Goal: Task Accomplishment & Management: Complete application form

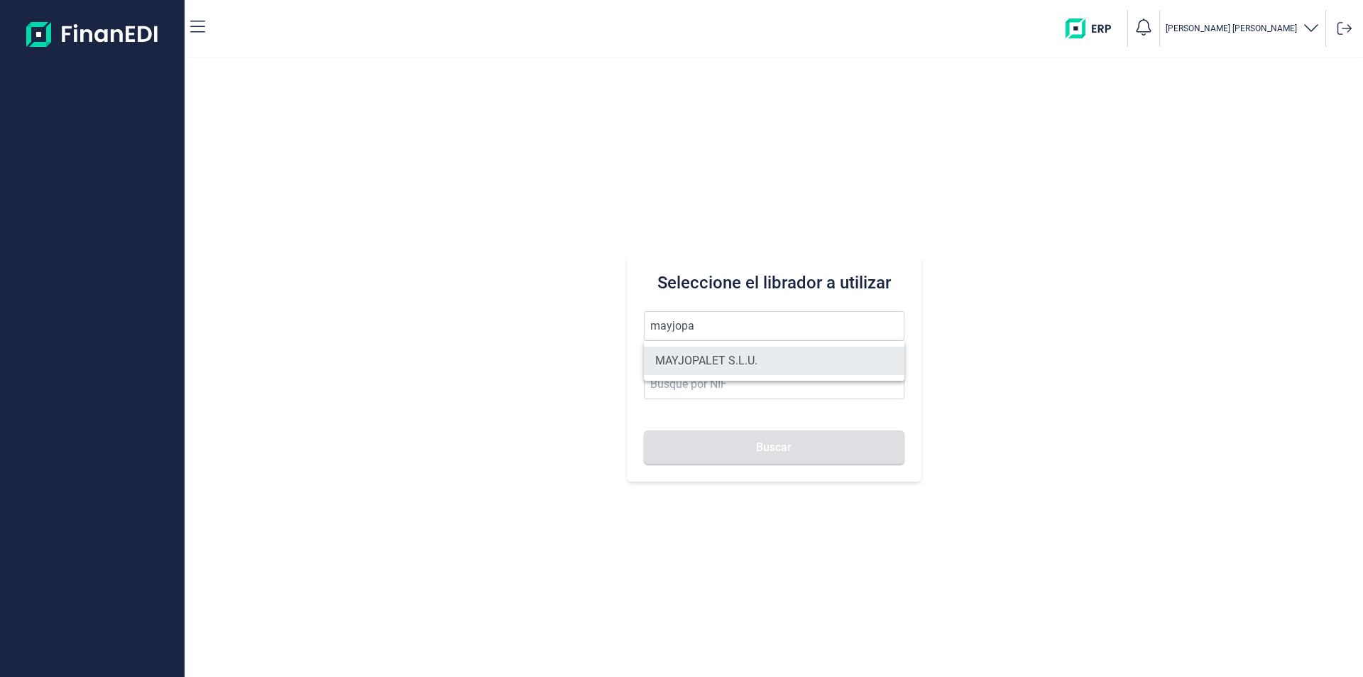
click at [694, 356] on li "MAYJOPALET S.L.U." at bounding box center [774, 360] width 261 height 28
type input "MAYJOPALET S.L.U."
type input "B19707991"
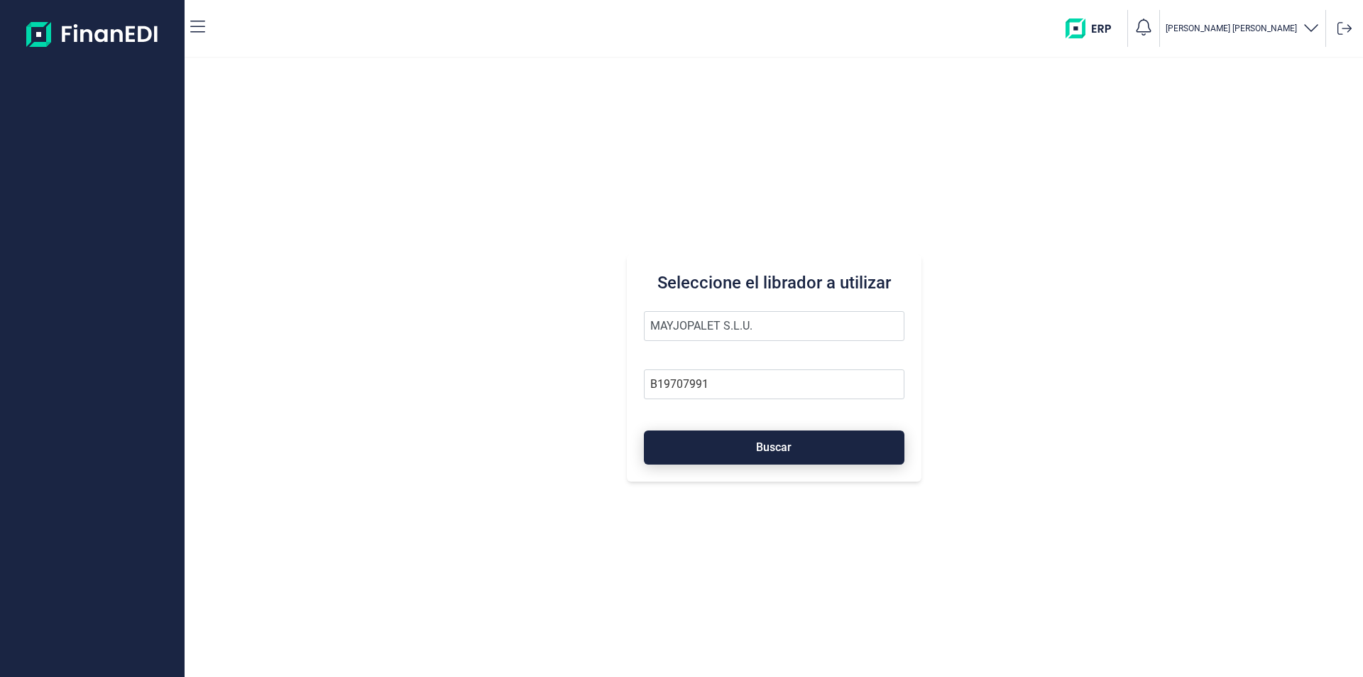
click at [716, 449] on button "Buscar" at bounding box center [774, 447] width 261 height 34
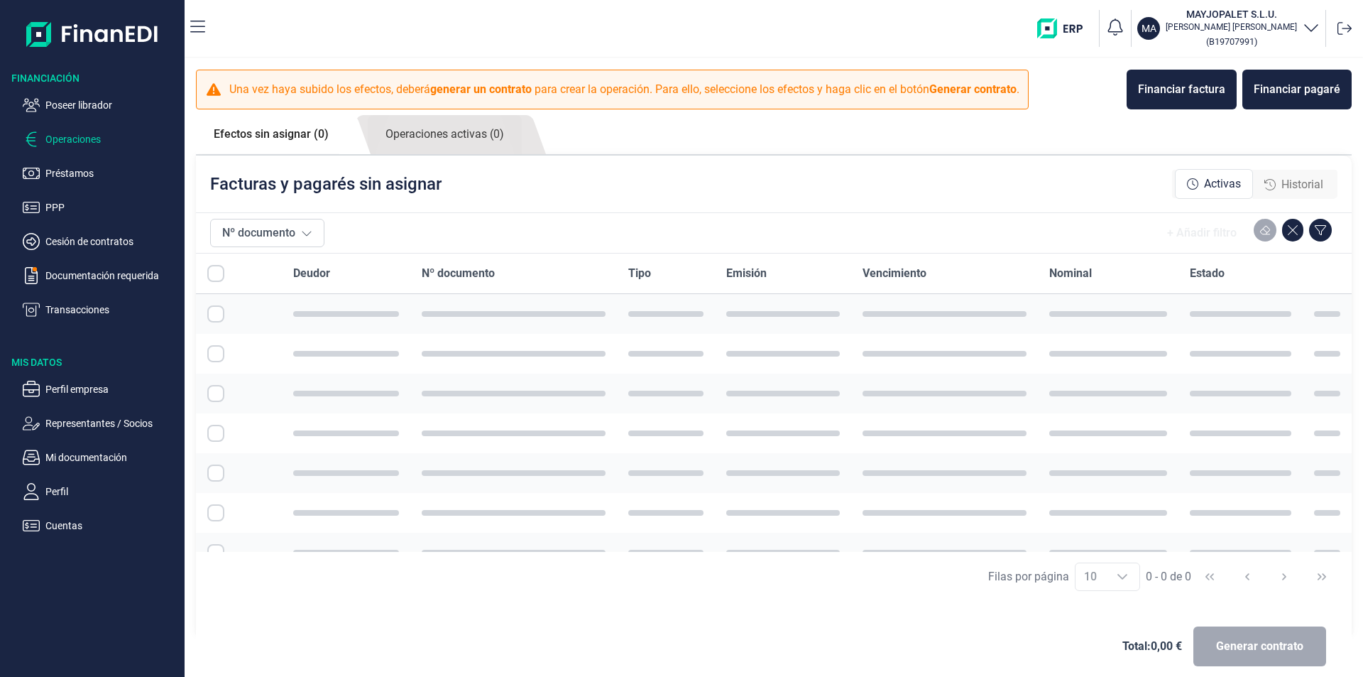
checkbox input "true"
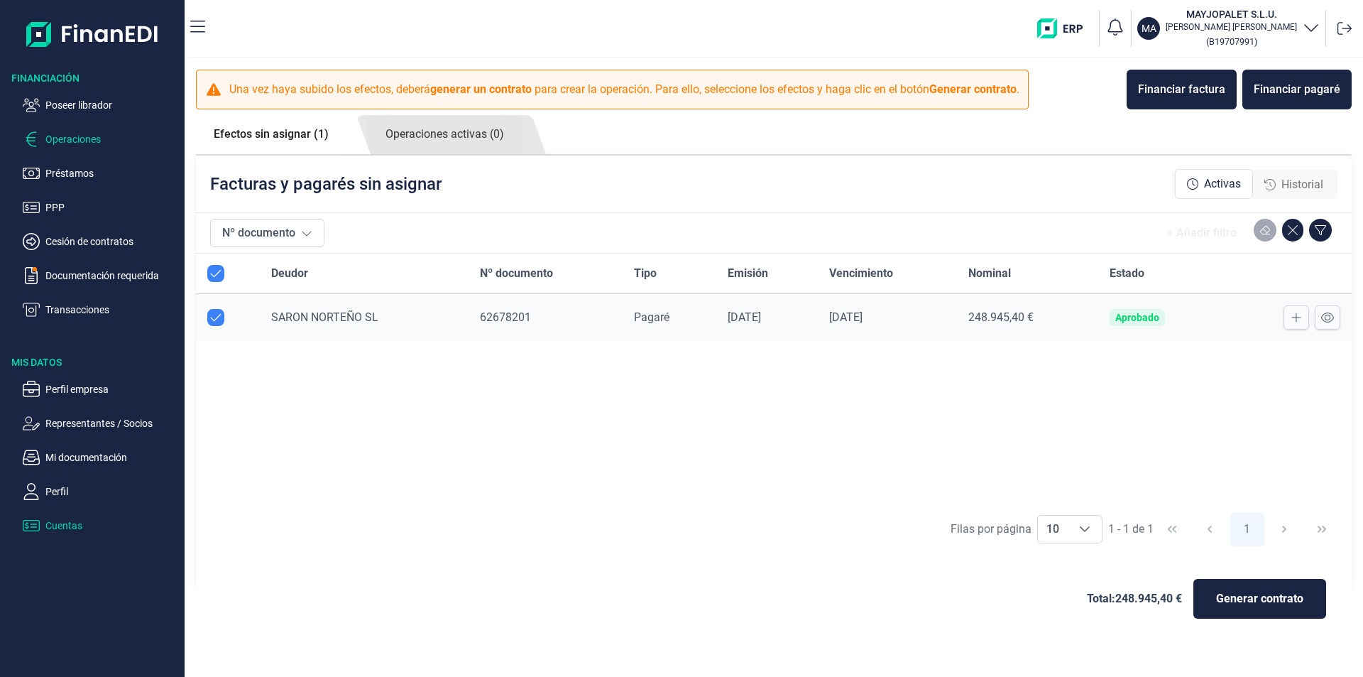
click at [59, 523] on p "Cuentas" at bounding box center [111, 525] width 133 height 17
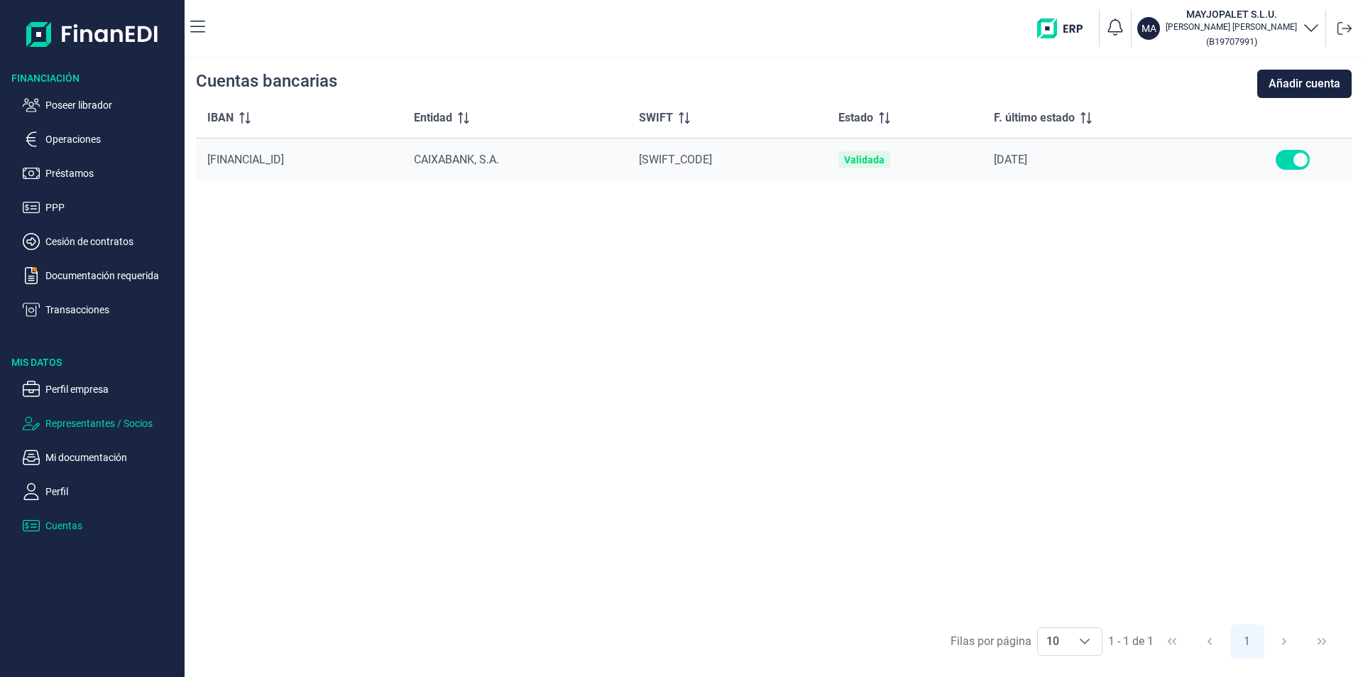
click at [84, 424] on p "Representantes / Socios" at bounding box center [111, 423] width 133 height 17
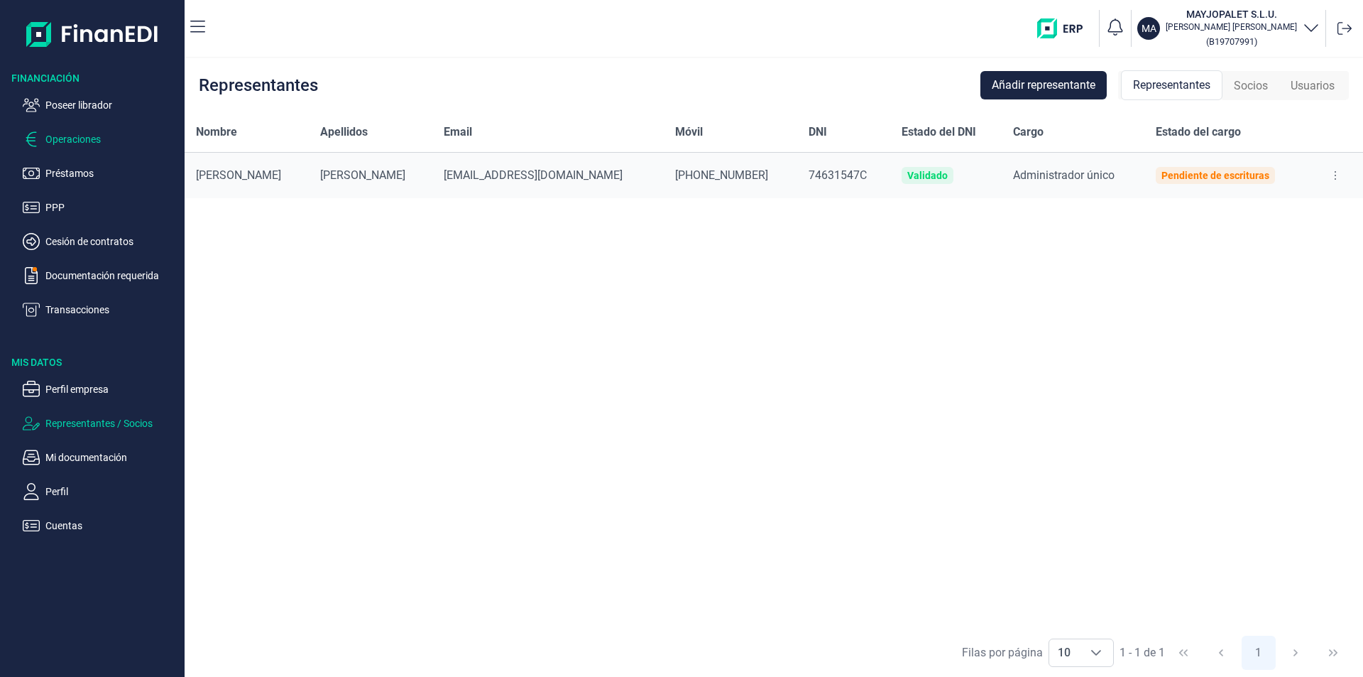
click at [81, 138] on p "Operaciones" at bounding box center [111, 139] width 133 height 17
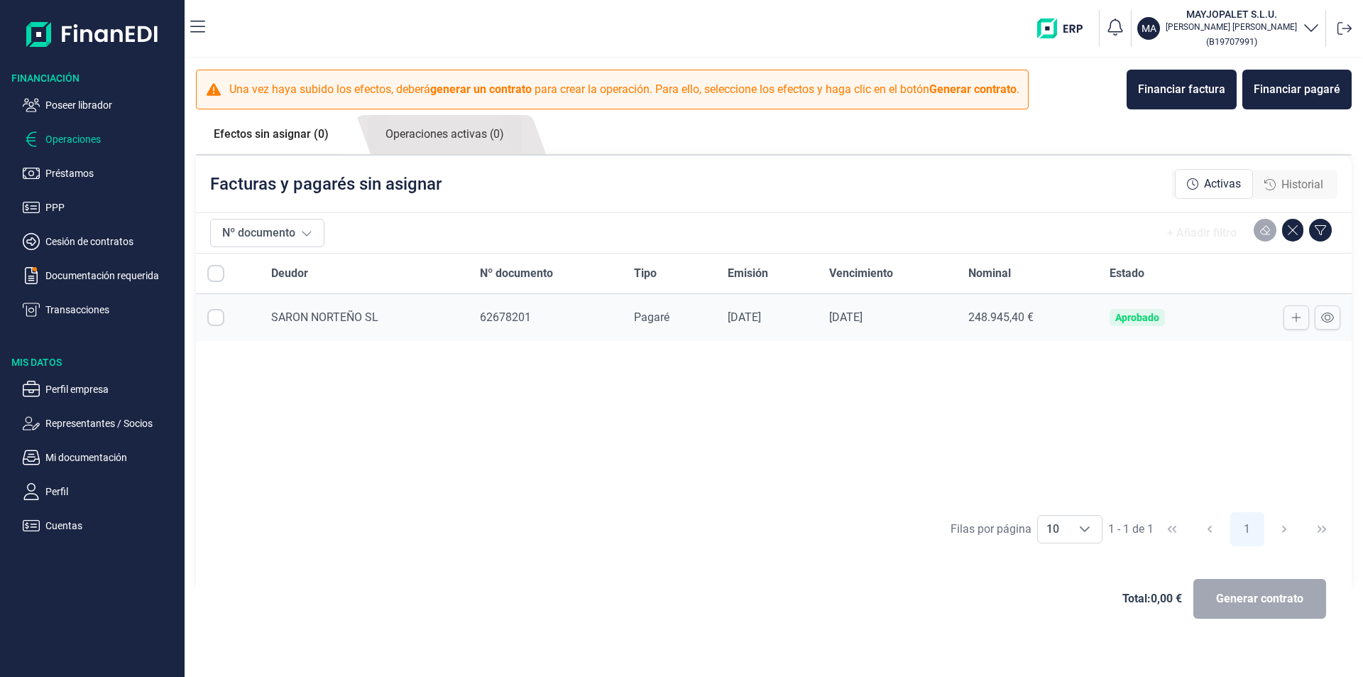
checkbox input "true"
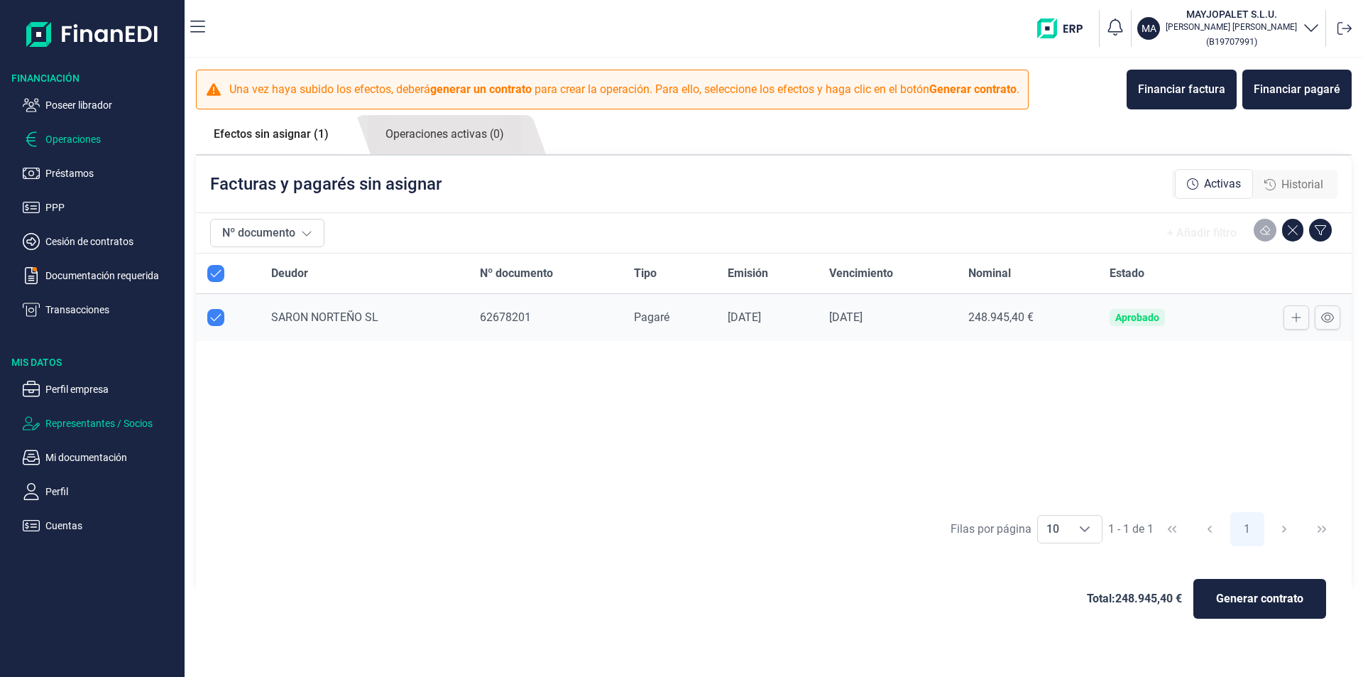
click at [95, 423] on p "Representantes / Socios" at bounding box center [111, 423] width 133 height 17
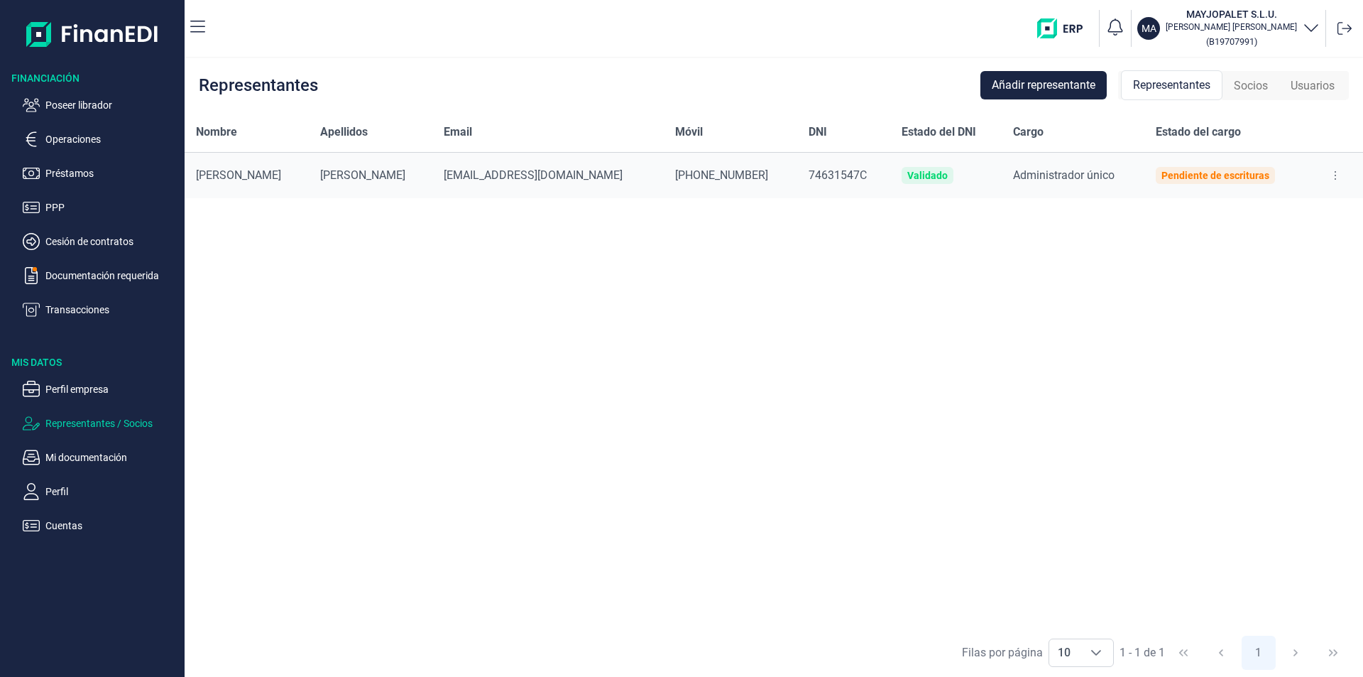
click at [1334, 170] on icon at bounding box center [1335, 175] width 3 height 11
click at [1278, 209] on span "Editar representante" at bounding box center [1280, 211] width 90 height 14
select select "ES"
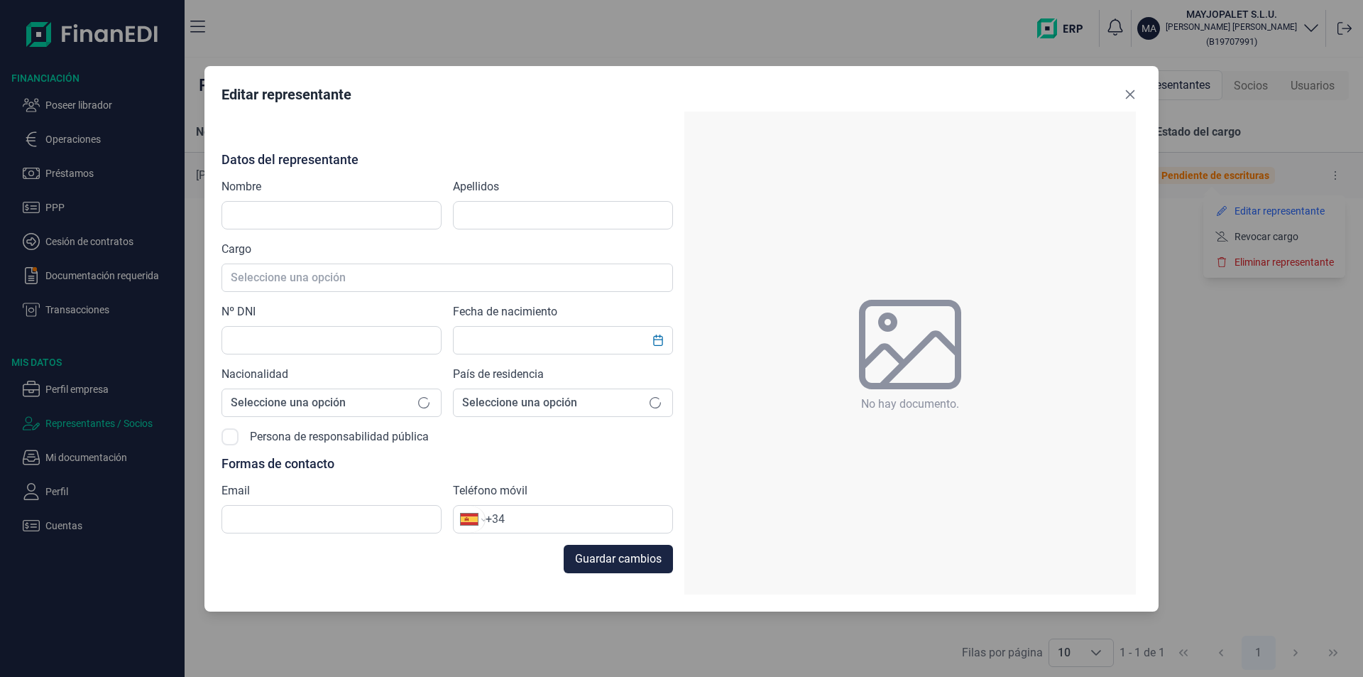
type input "[PERSON_NAME]"
type input "74631547C"
type input "[EMAIL_ADDRESS][DOMAIN_NAME]"
type input "[PHONE_NUMBER]"
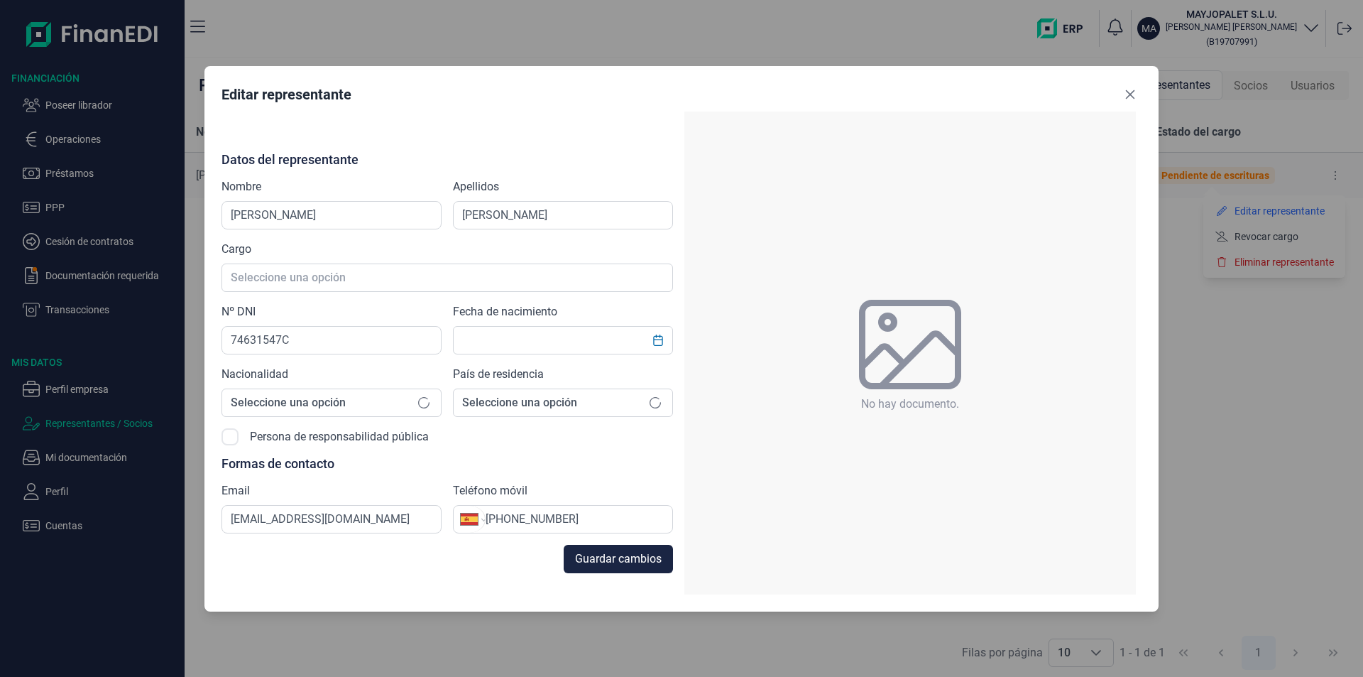
type input "[DATE]"
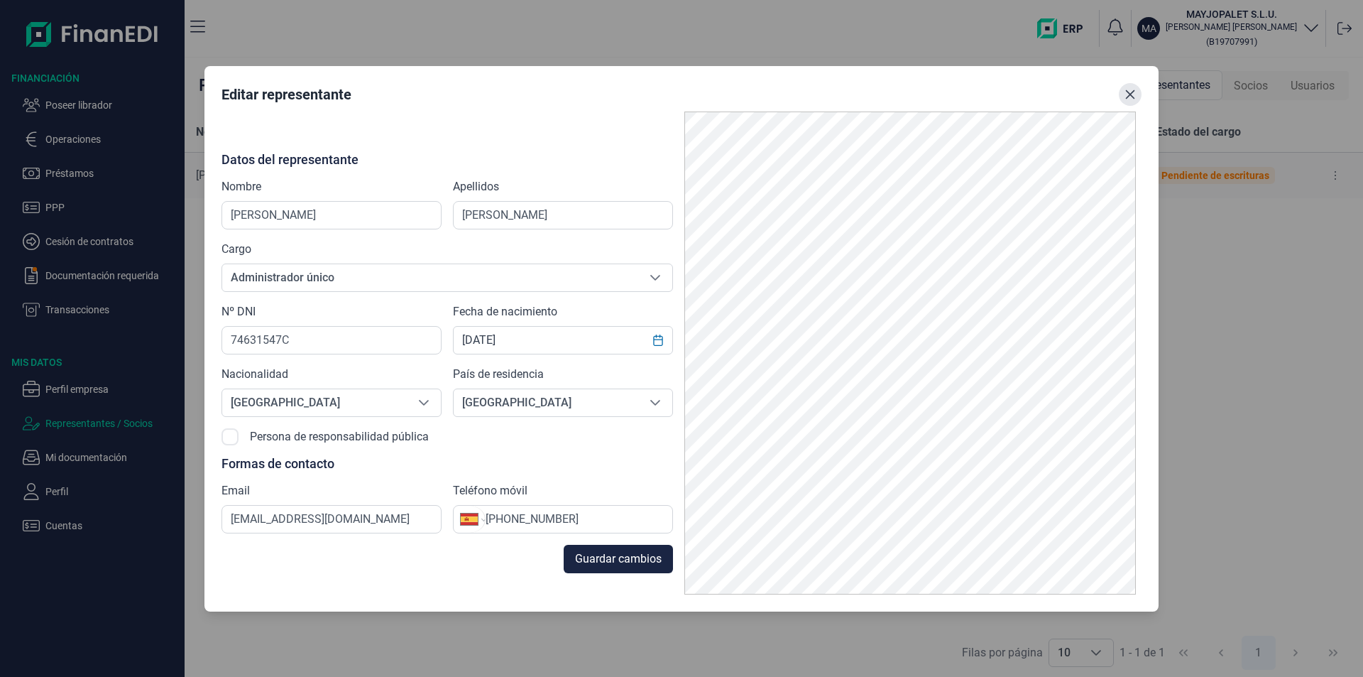
click at [1127, 90] on icon "Close" at bounding box center [1130, 93] width 9 height 9
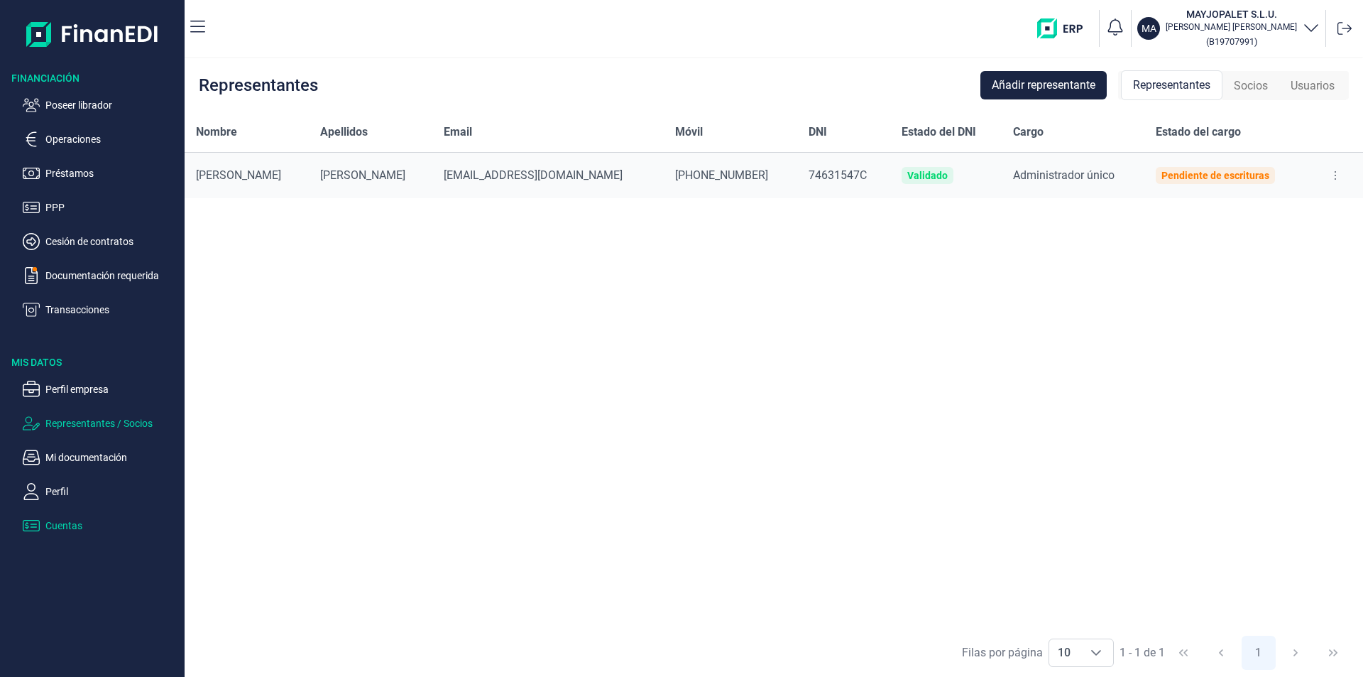
click at [73, 527] on p "Cuentas" at bounding box center [111, 525] width 133 height 17
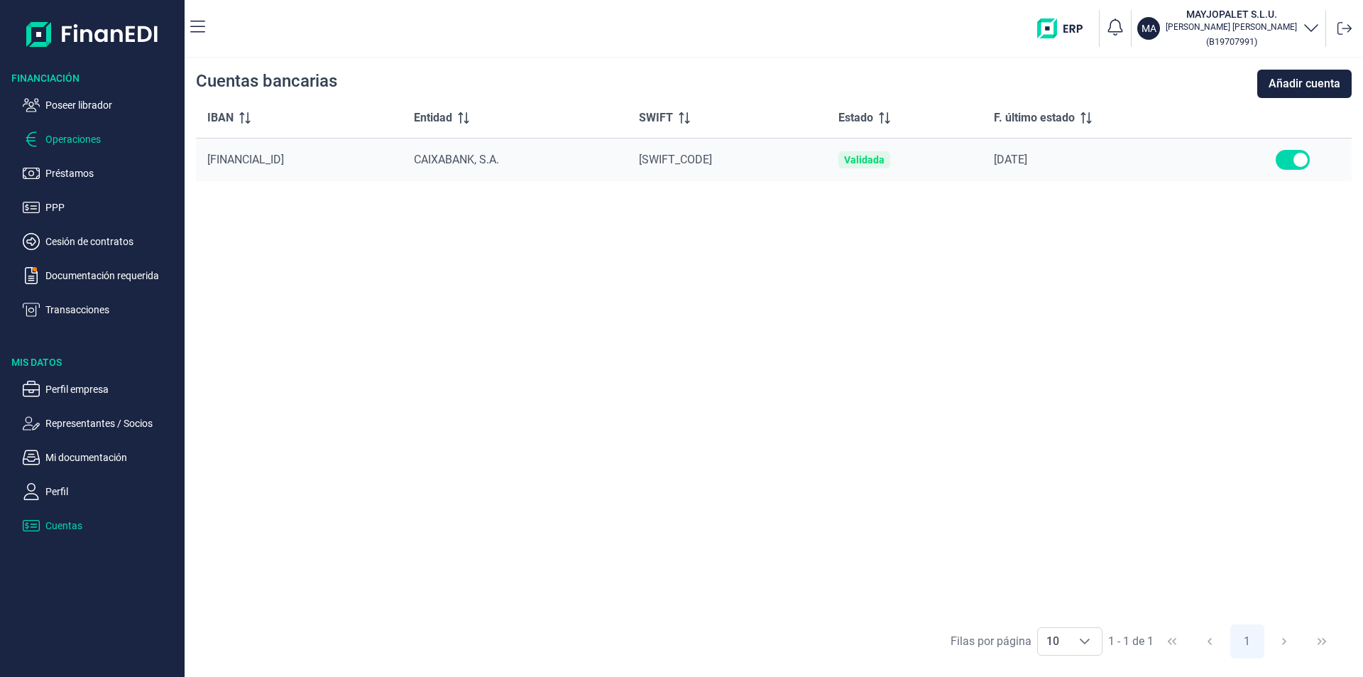
click at [90, 143] on p "Operaciones" at bounding box center [111, 139] width 133 height 17
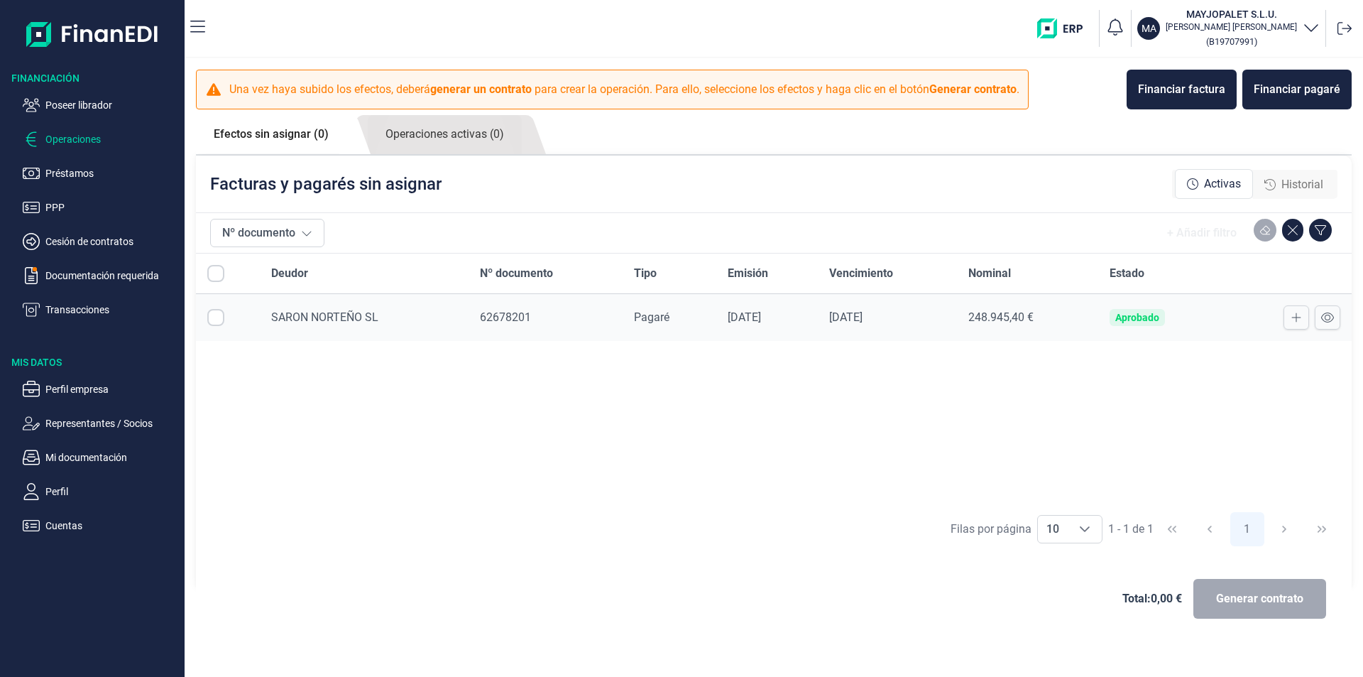
checkbox input "true"
click at [1244, 591] on span "Generar contrato" at bounding box center [1259, 598] width 87 height 17
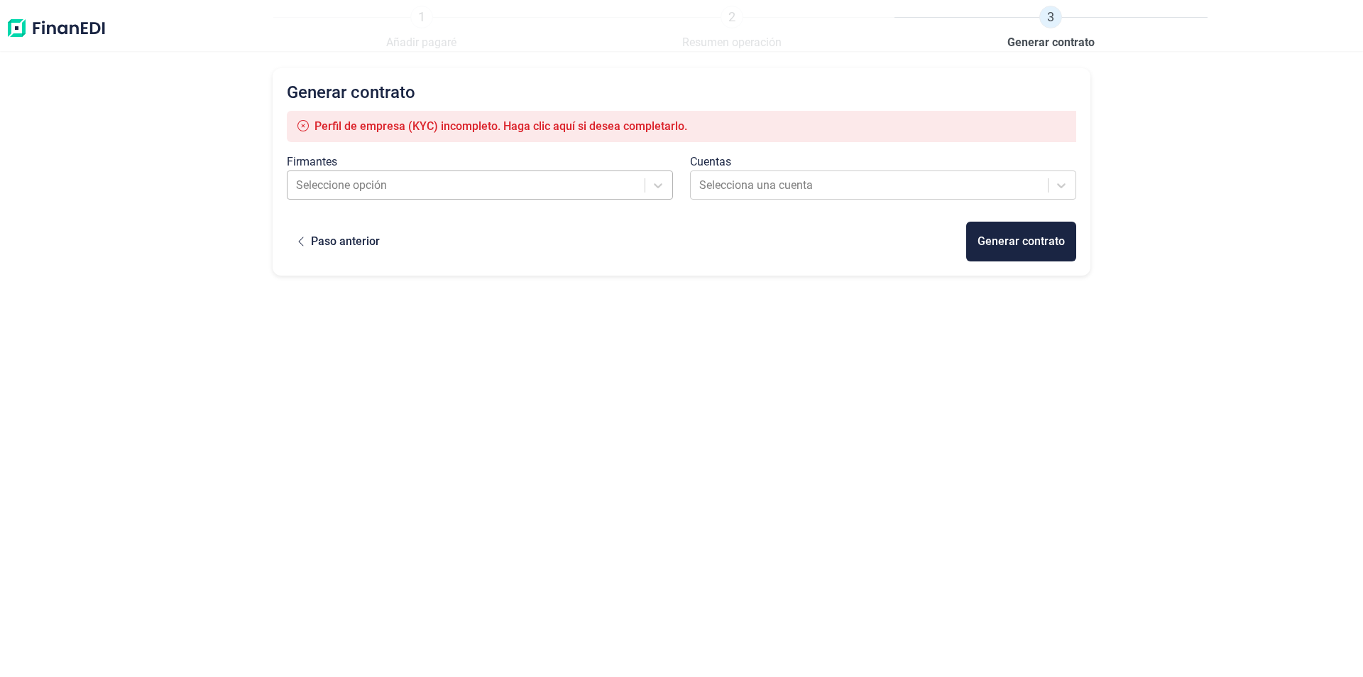
click at [456, 184] on div at bounding box center [467, 185] width 342 height 20
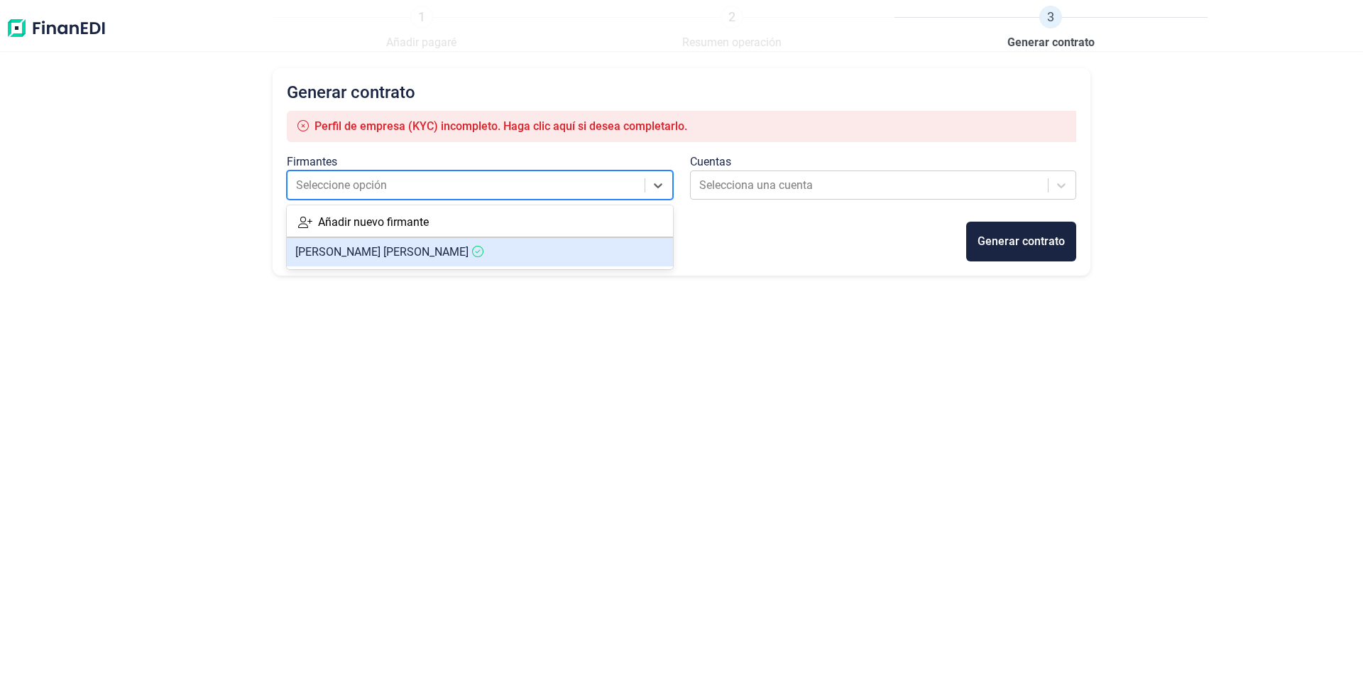
click at [397, 253] on span "[PERSON_NAME]" at bounding box center [381, 251] width 173 height 13
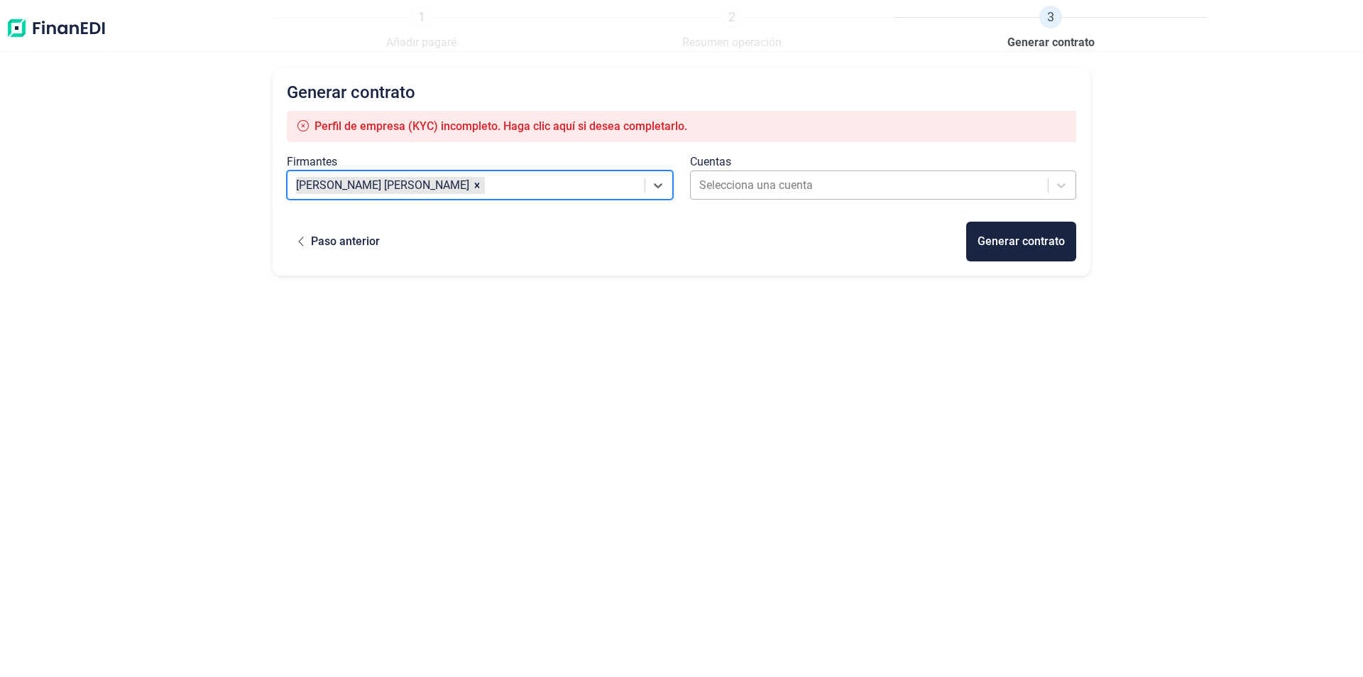
click at [749, 176] on div at bounding box center [870, 185] width 342 height 20
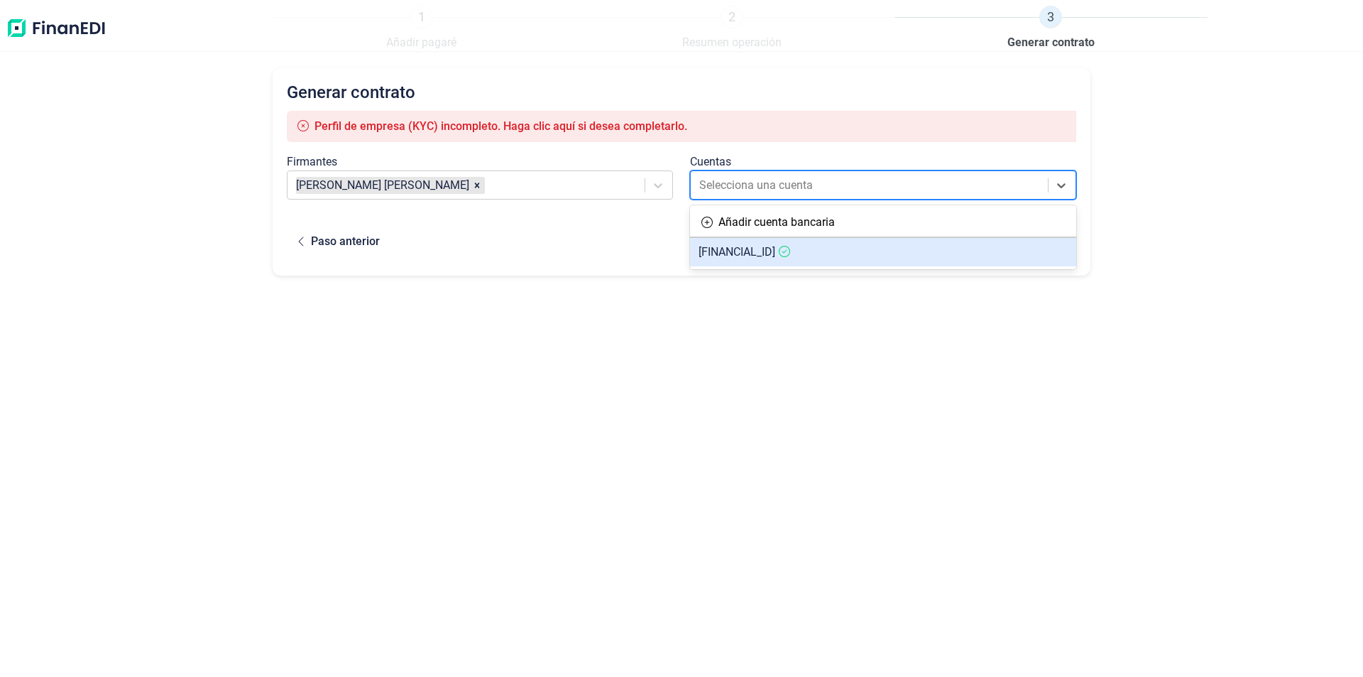
click at [735, 253] on span "[FINANCIAL_ID]" at bounding box center [737, 251] width 77 height 13
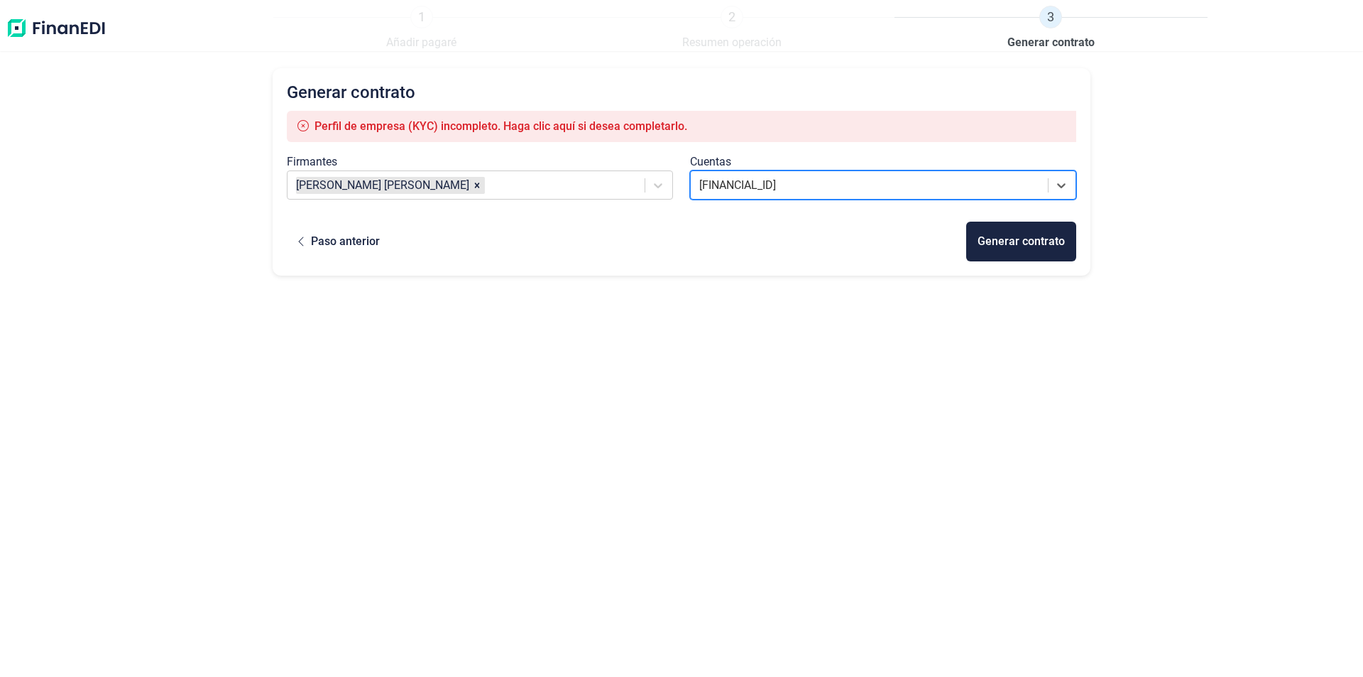
click at [672, 124] on span "Perfil de empresa (KYC) incompleto. Haga clic aquí si desea completarlo." at bounding box center [500, 125] width 373 height 13
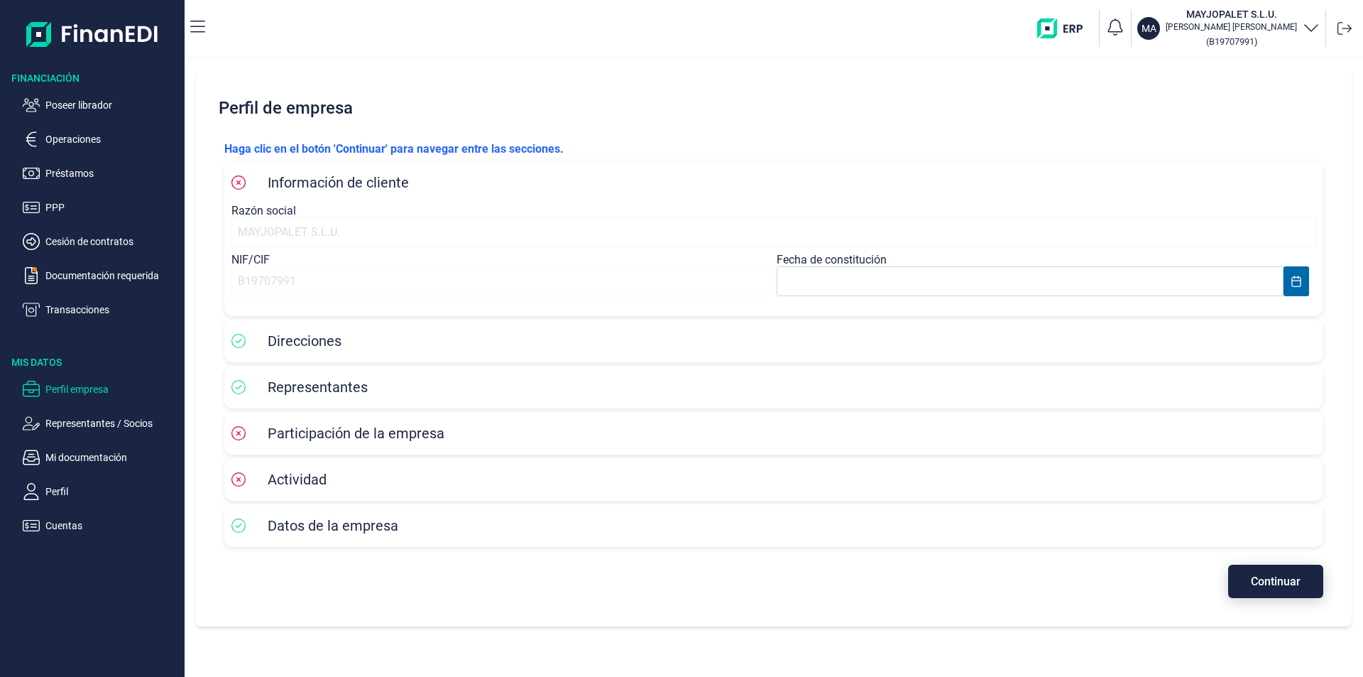
click at [1270, 583] on span "Continuar" at bounding box center [1276, 581] width 50 height 11
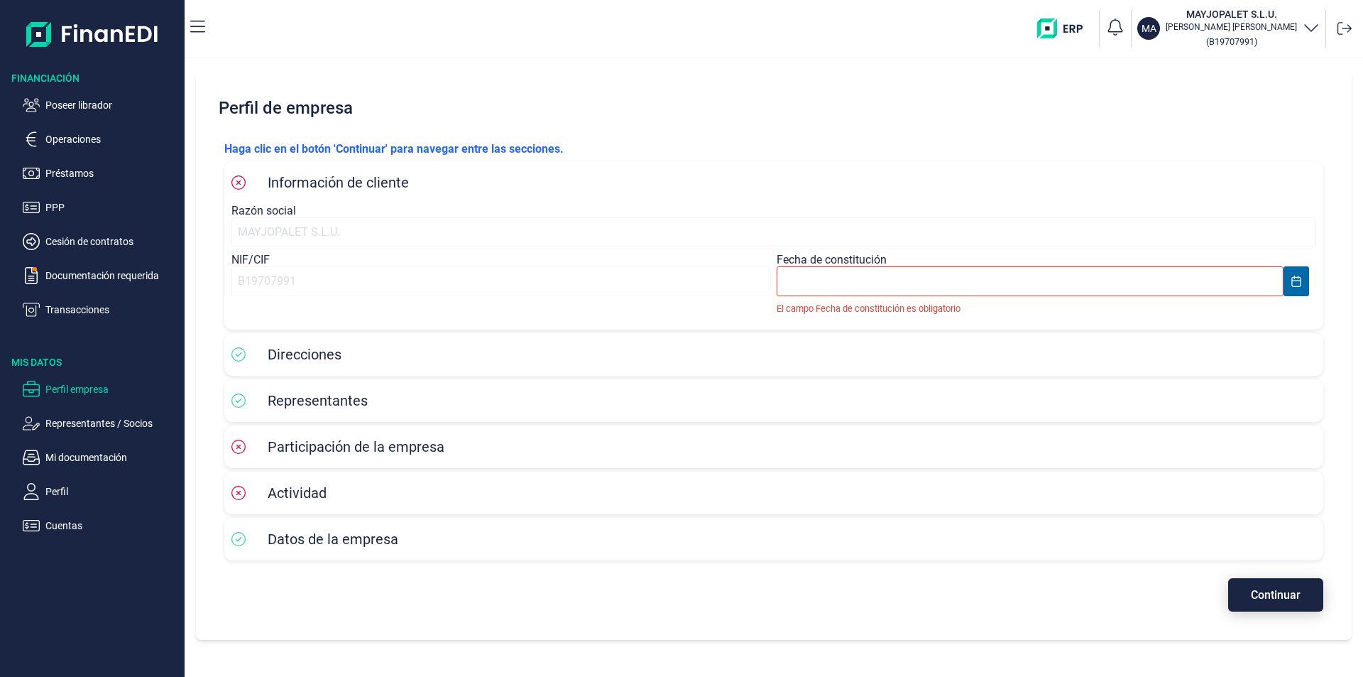
click at [1269, 595] on span "Continuar" at bounding box center [1276, 594] width 50 height 11
click at [805, 277] on input "text" at bounding box center [1030, 281] width 507 height 30
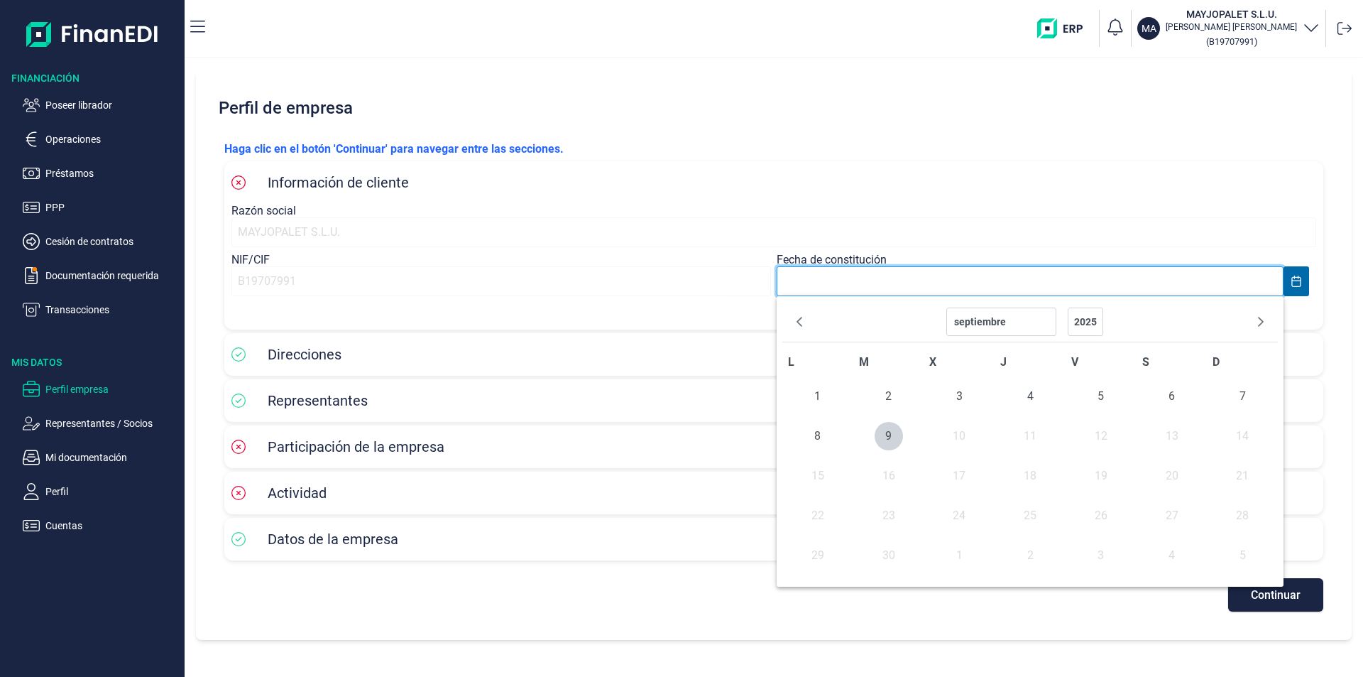
click at [805, 277] on input "text" at bounding box center [1030, 281] width 507 height 30
type input "[DATE]"
select select "2019"
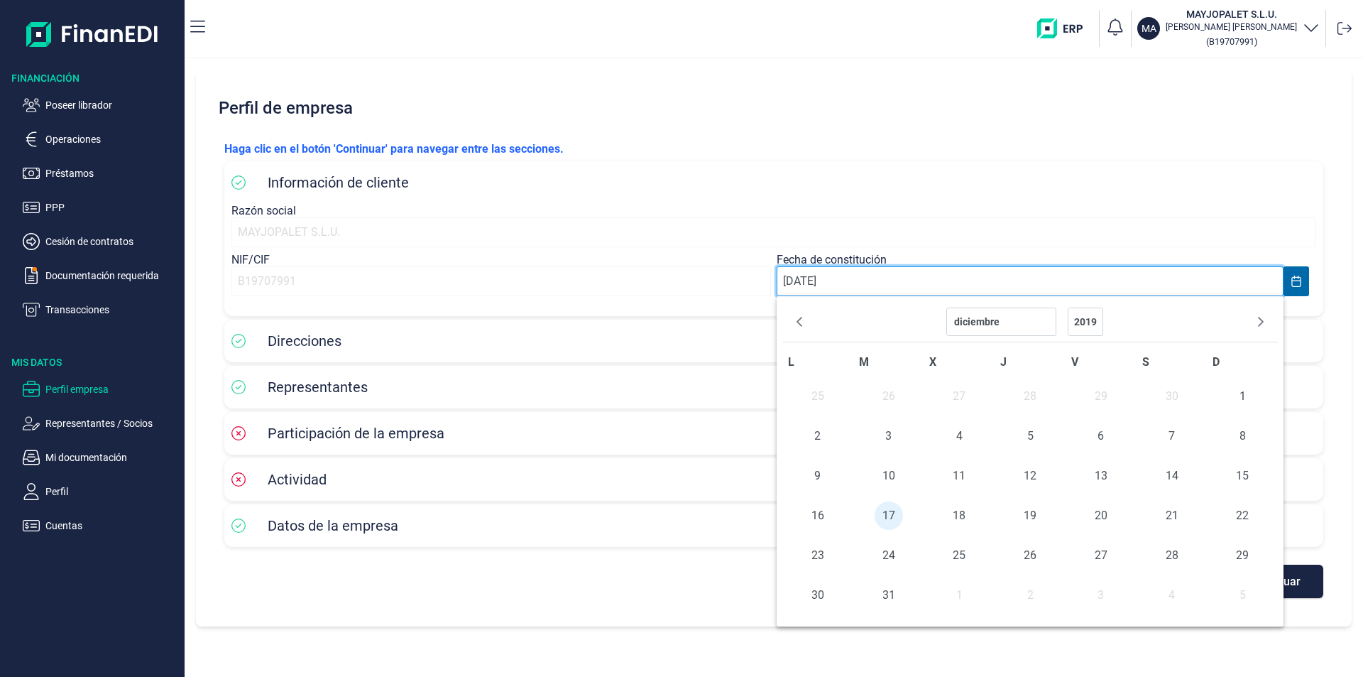
type input "[DATE]"
click at [887, 511] on span "17" at bounding box center [889, 515] width 28 height 28
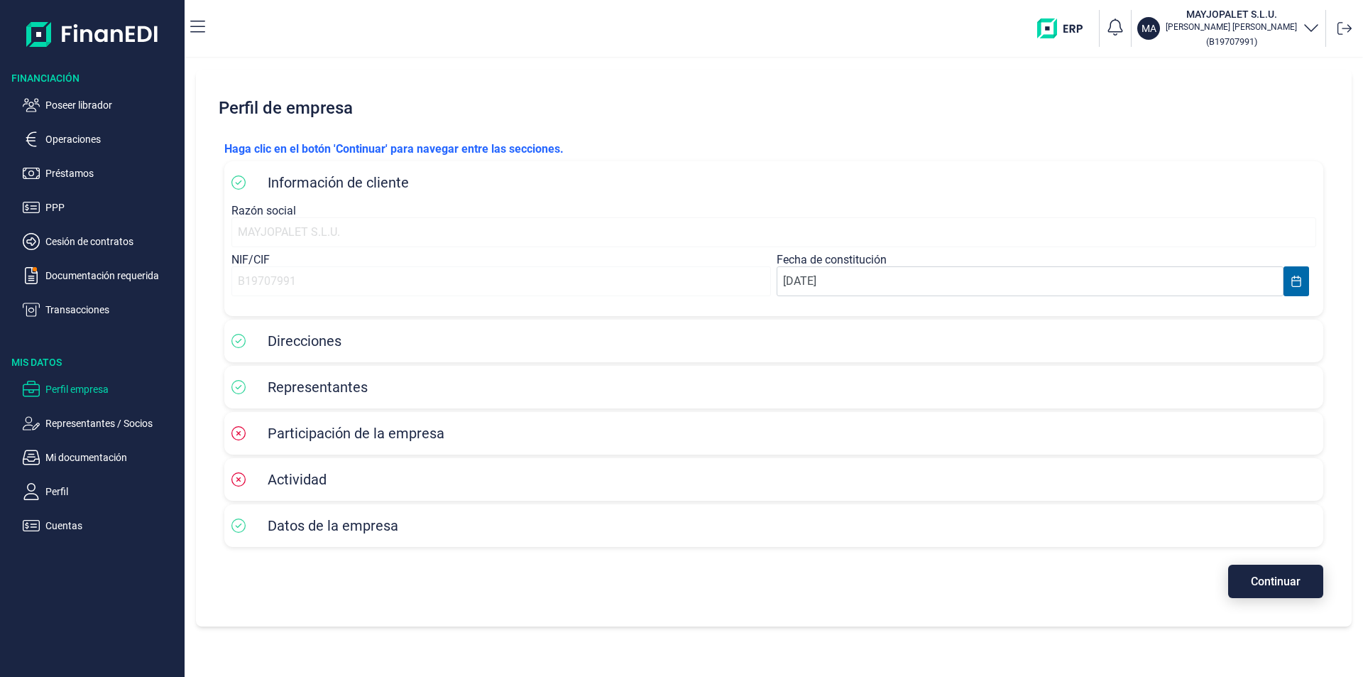
click at [1270, 579] on span "Continuar" at bounding box center [1276, 581] width 50 height 11
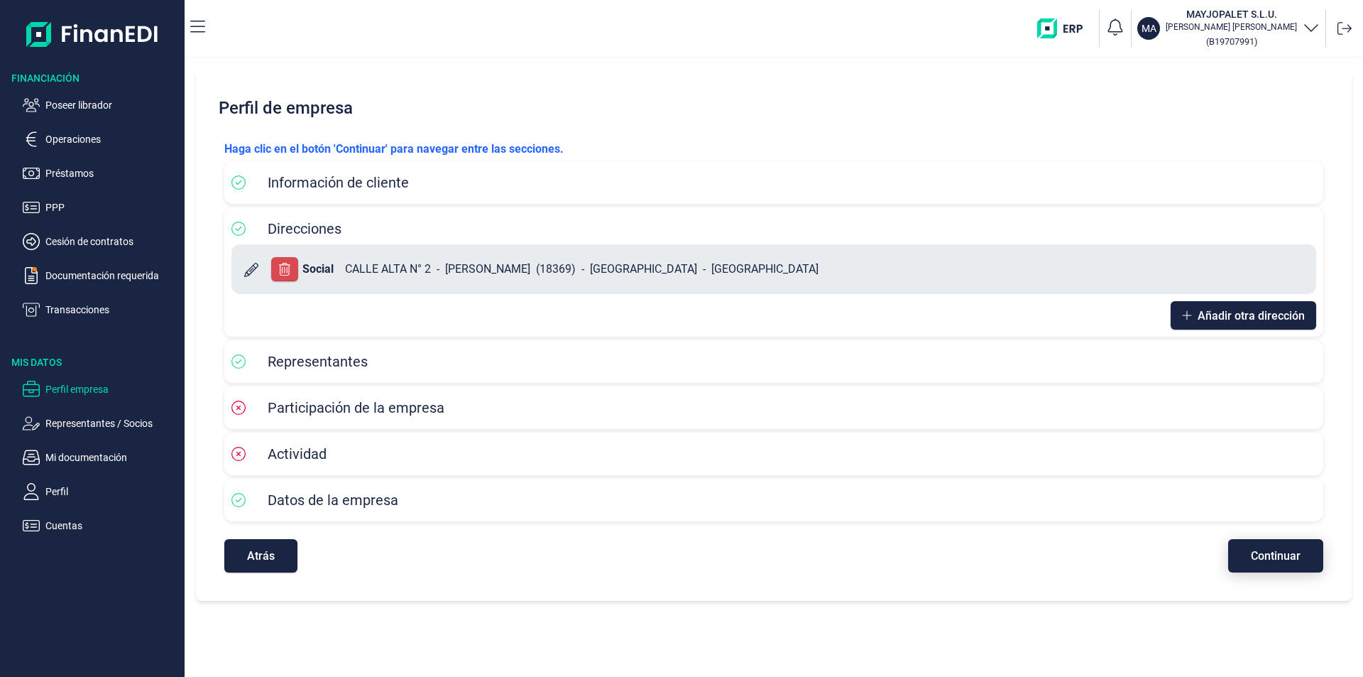
click at [1271, 561] on span "Continuar" at bounding box center [1276, 555] width 50 height 11
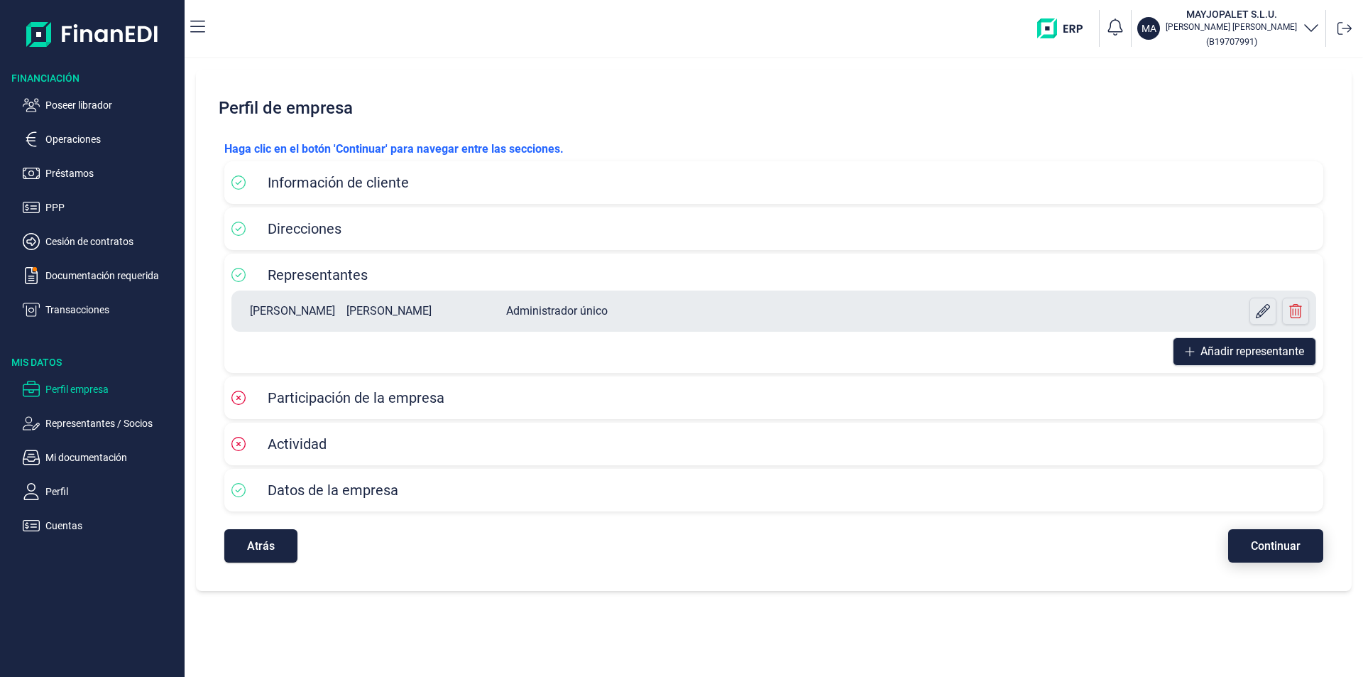
click at [1276, 544] on span "Continuar" at bounding box center [1276, 545] width 50 height 11
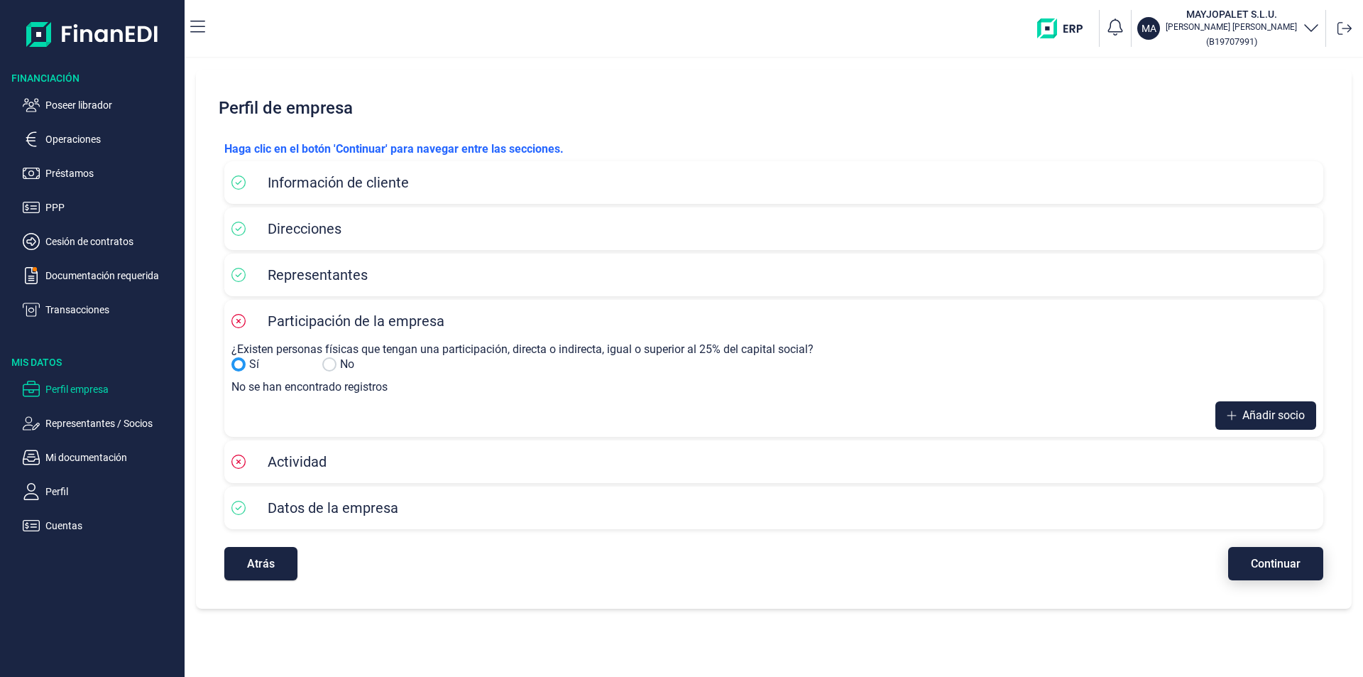
click at [1274, 570] on button "Continuar" at bounding box center [1275, 563] width 95 height 33
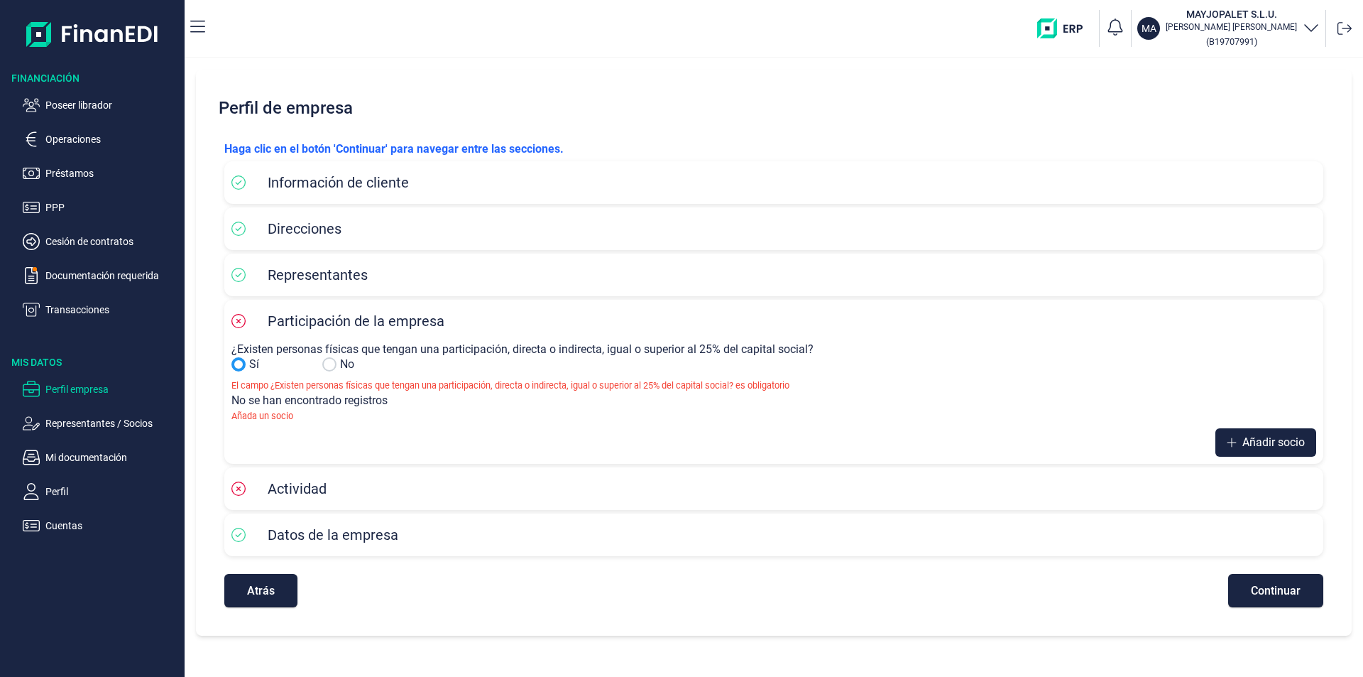
click at [329, 368] on input "Sí" at bounding box center [329, 364] width 14 height 14
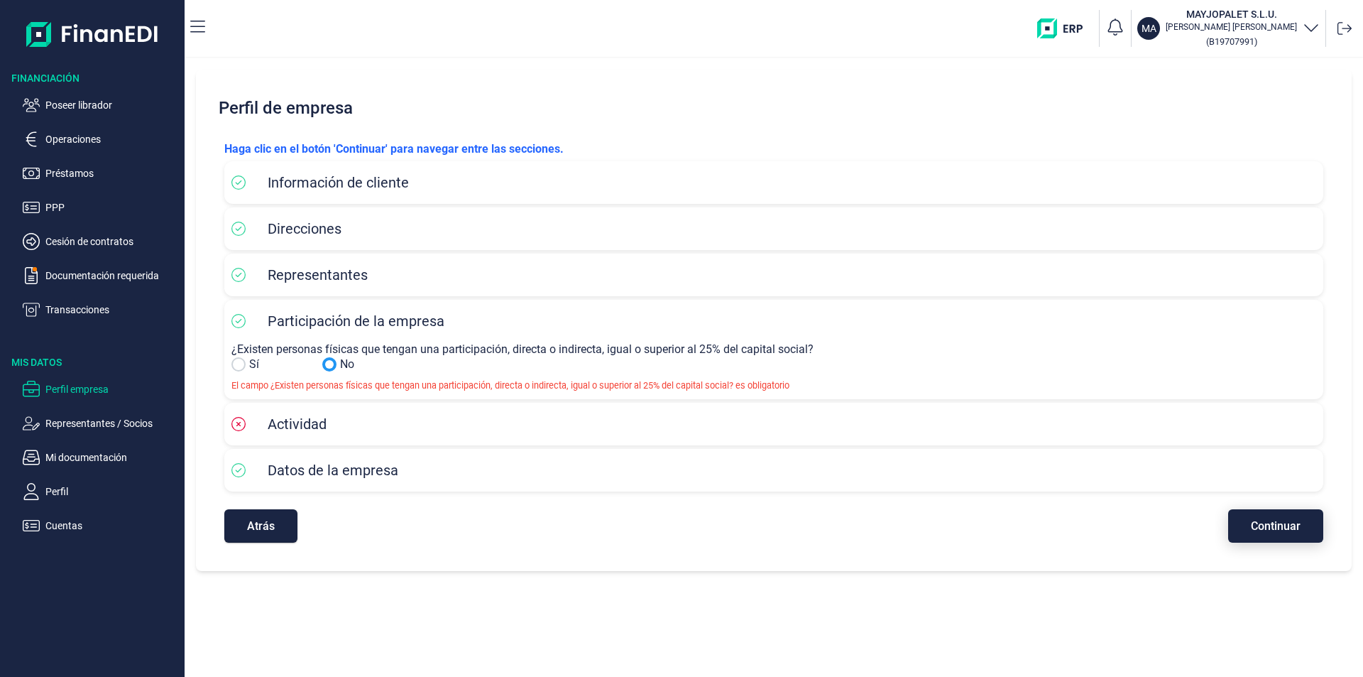
click at [1268, 525] on span "Continuar" at bounding box center [1276, 525] width 50 height 11
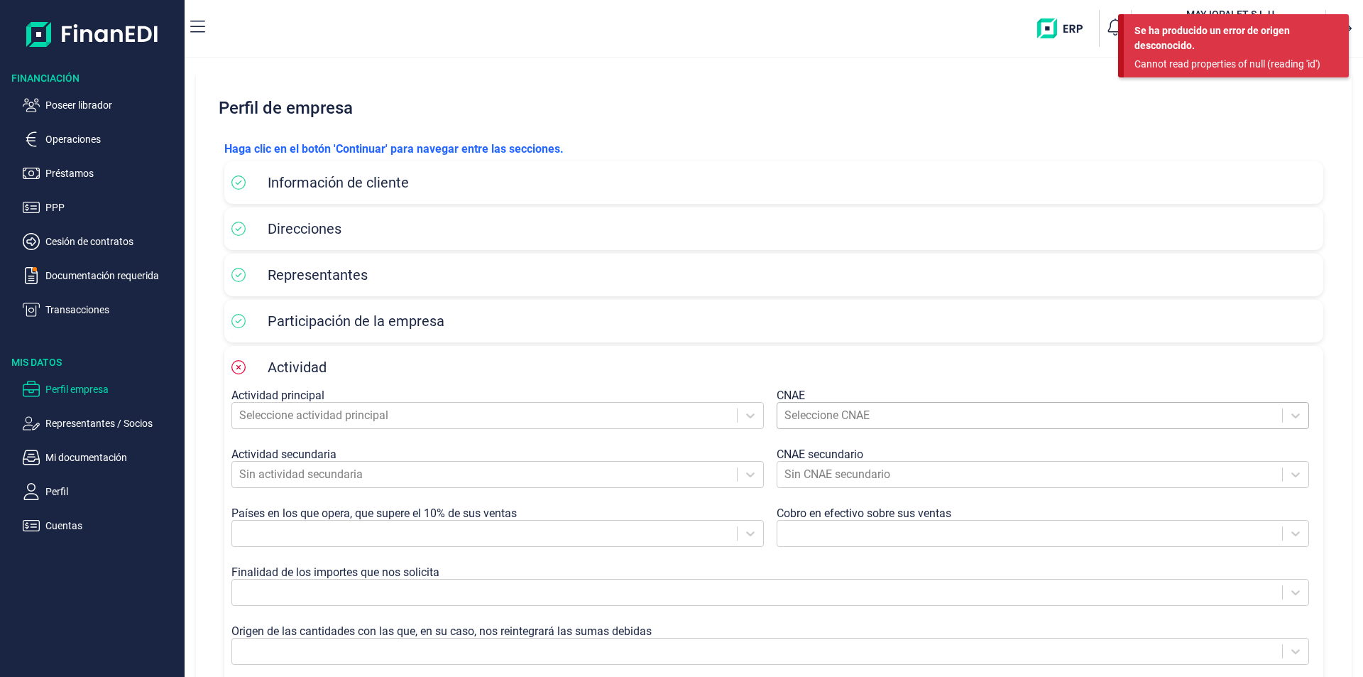
click at [816, 415] on div at bounding box center [1029, 415] width 491 height 20
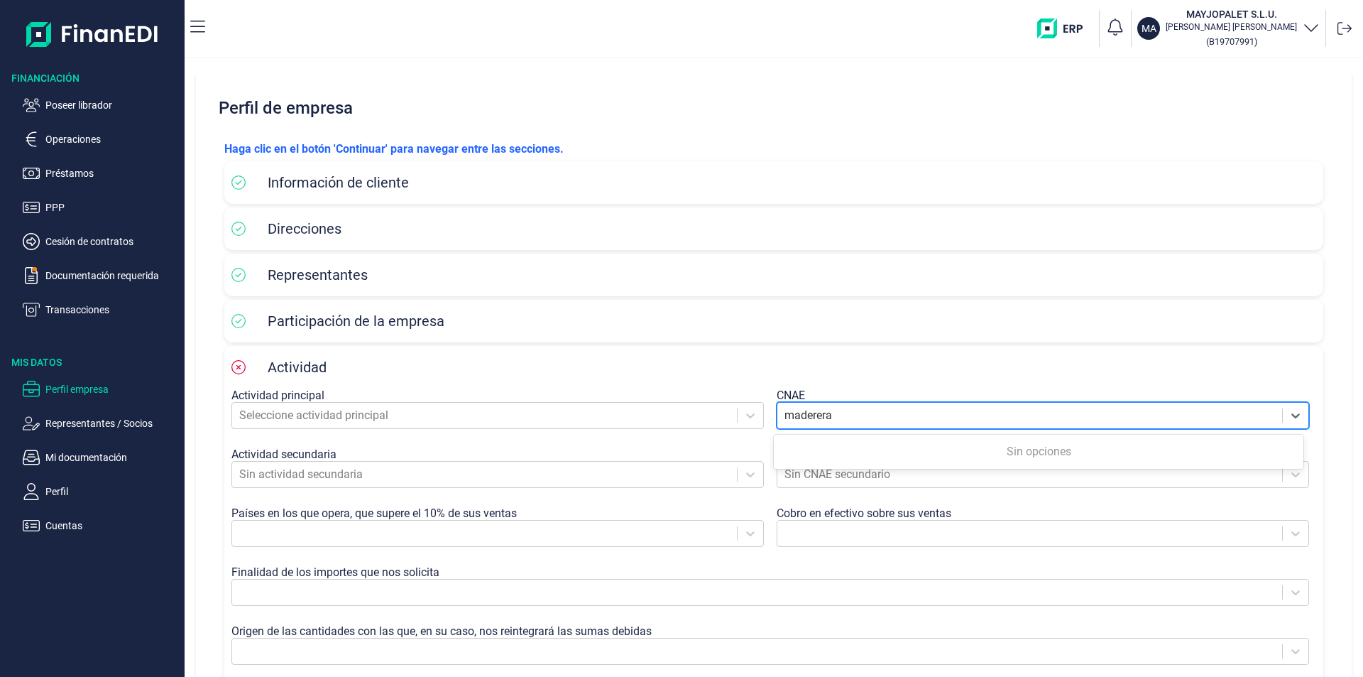
type input "maderera"
drag, startPoint x: 860, startPoint y: 411, endPoint x: 804, endPoint y: 408, distance: 55.4
click at [804, 408] on div at bounding box center [1029, 415] width 491 height 20
click at [273, 415] on div at bounding box center [484, 415] width 491 height 20
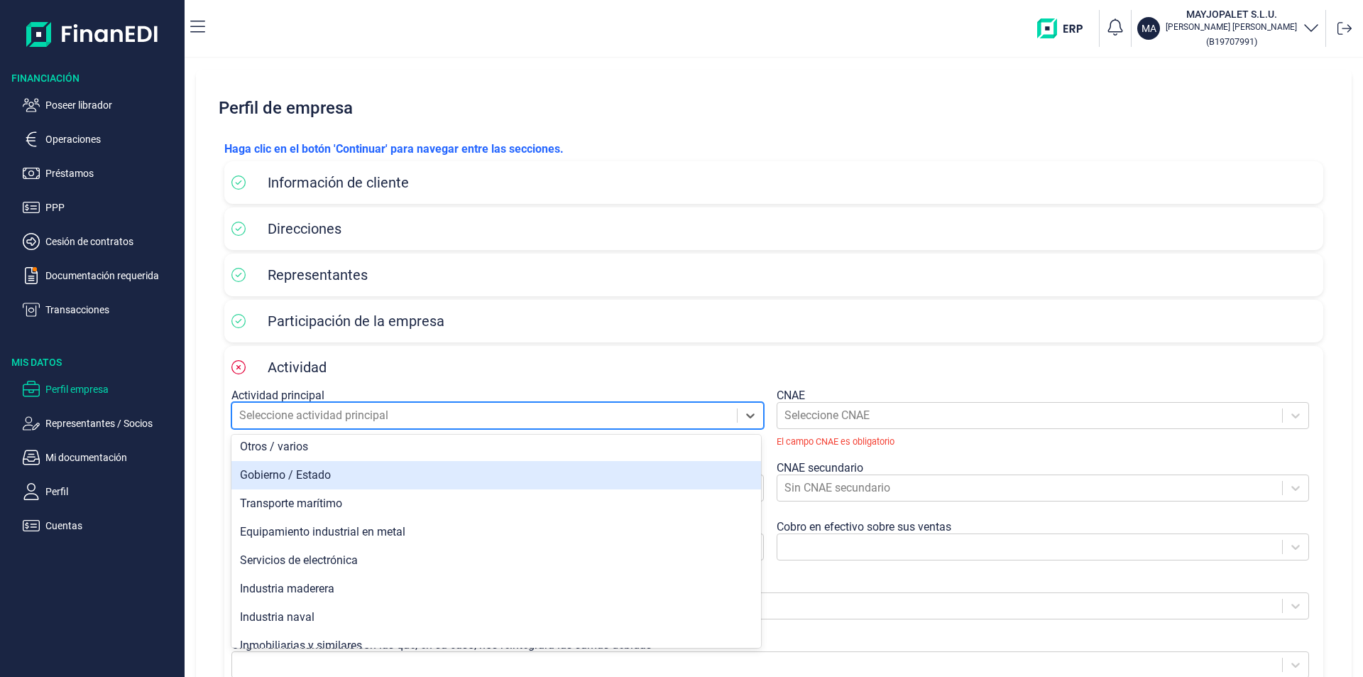
scroll to position [1136, 0]
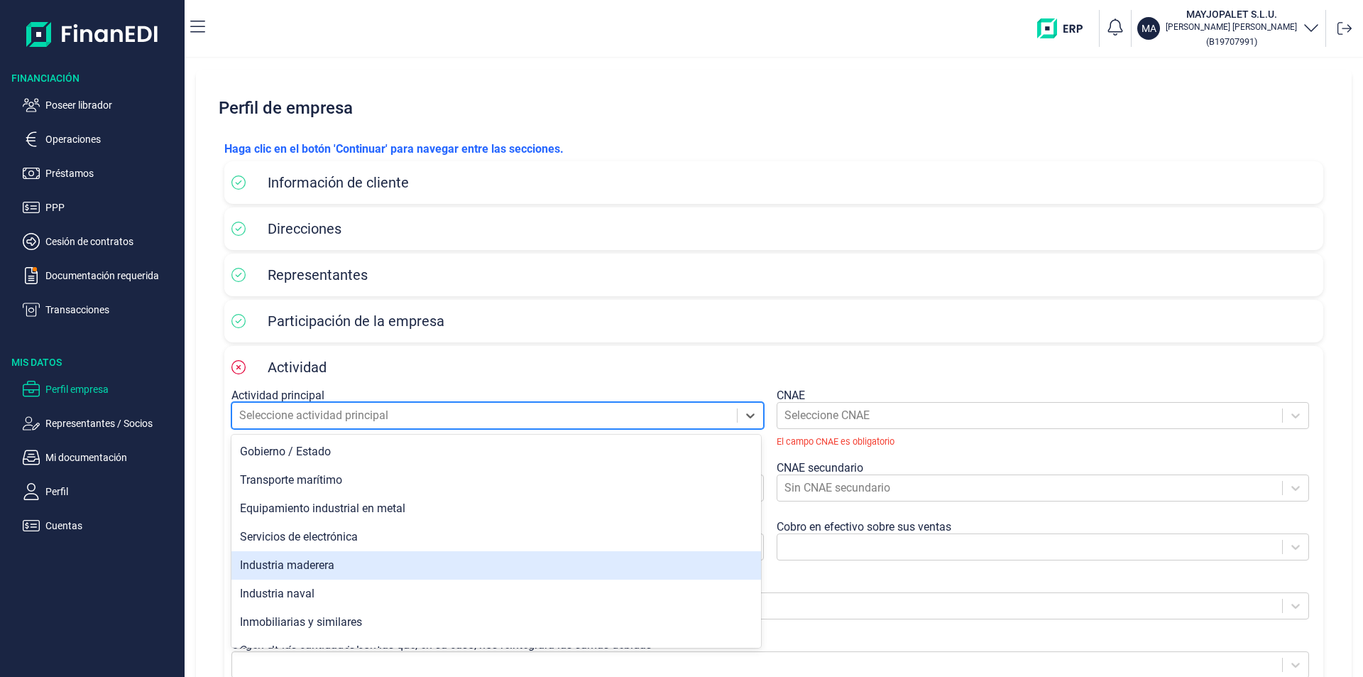
click at [288, 564] on div "Industria maderera" at bounding box center [496, 565] width 530 height 28
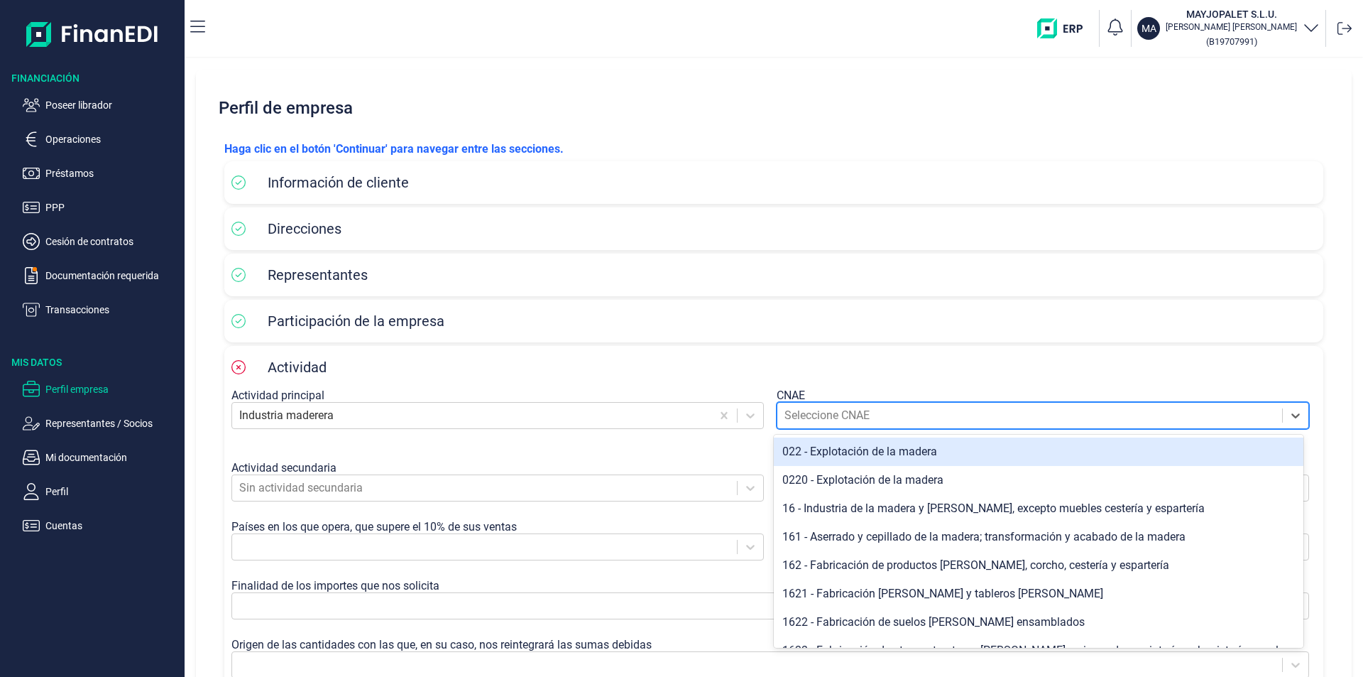
click at [871, 416] on div at bounding box center [1029, 415] width 491 height 20
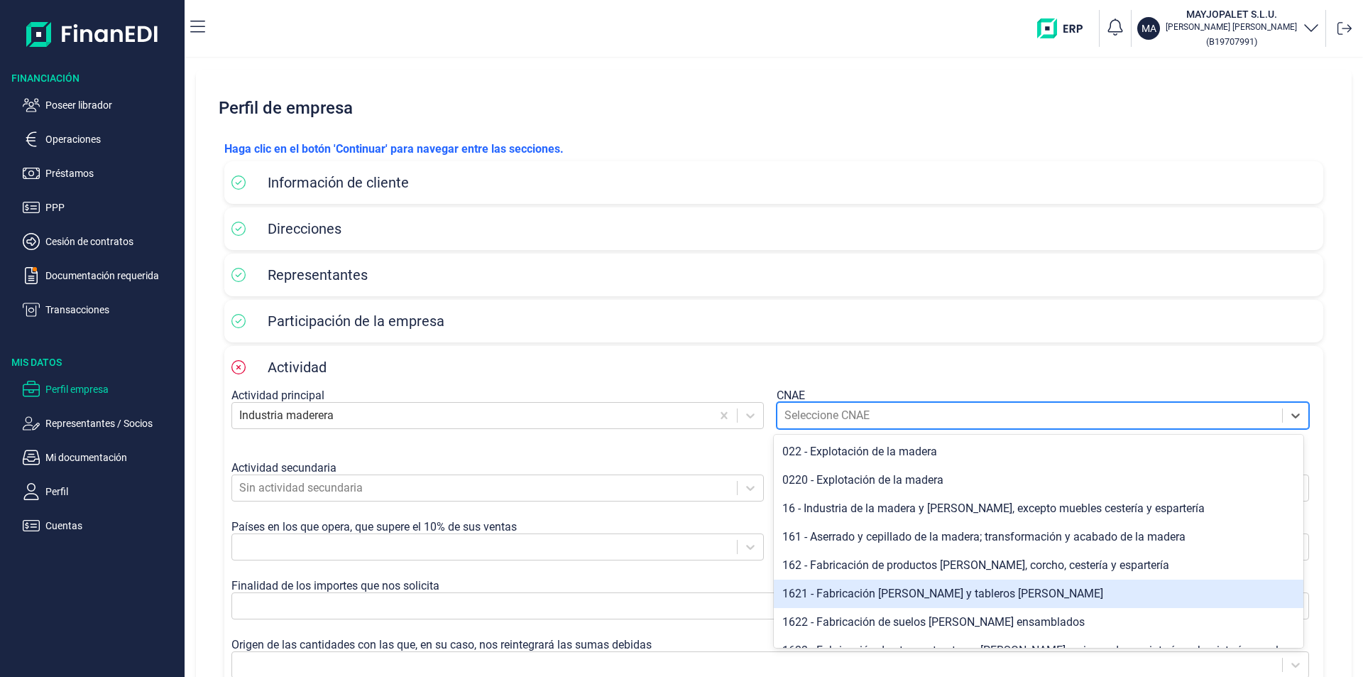
click at [904, 596] on div "1621 - Fabricación [PERSON_NAME] y tableros [PERSON_NAME]" at bounding box center [1039, 593] width 530 height 28
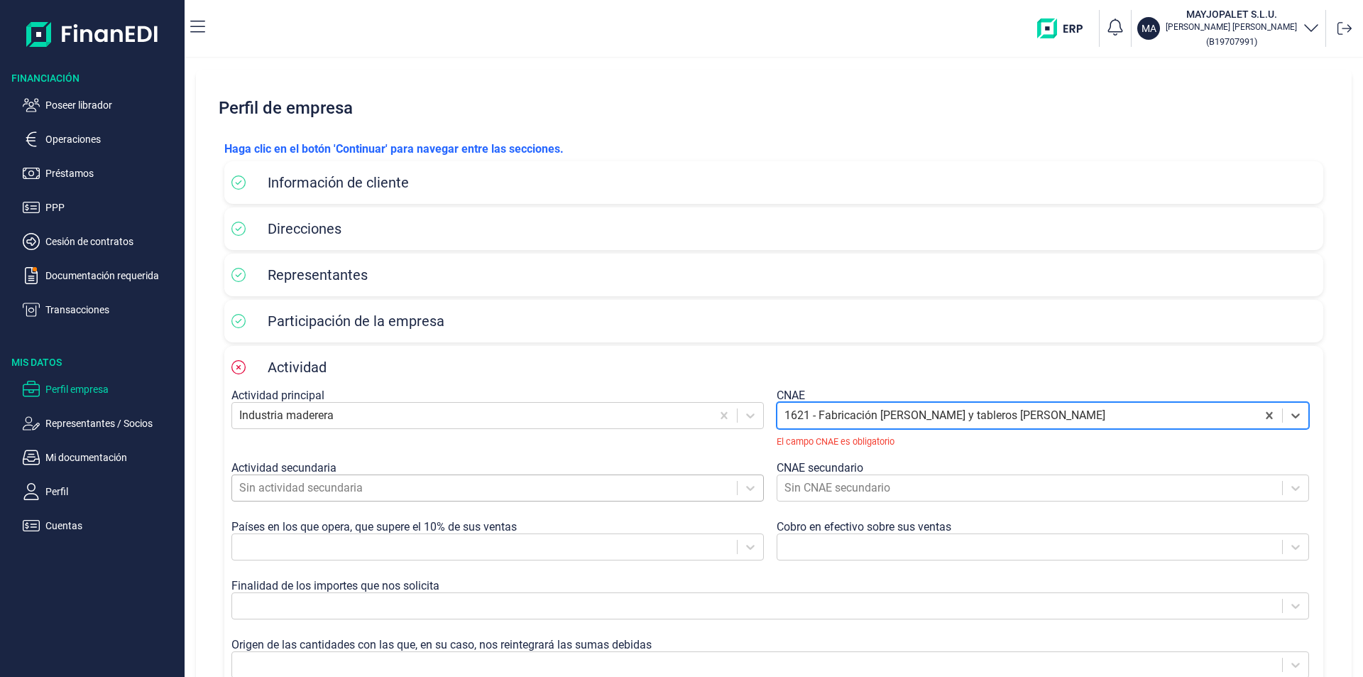
click at [612, 491] on div "Sin actividad secundaria" at bounding box center [501, 494] width 540 height 40
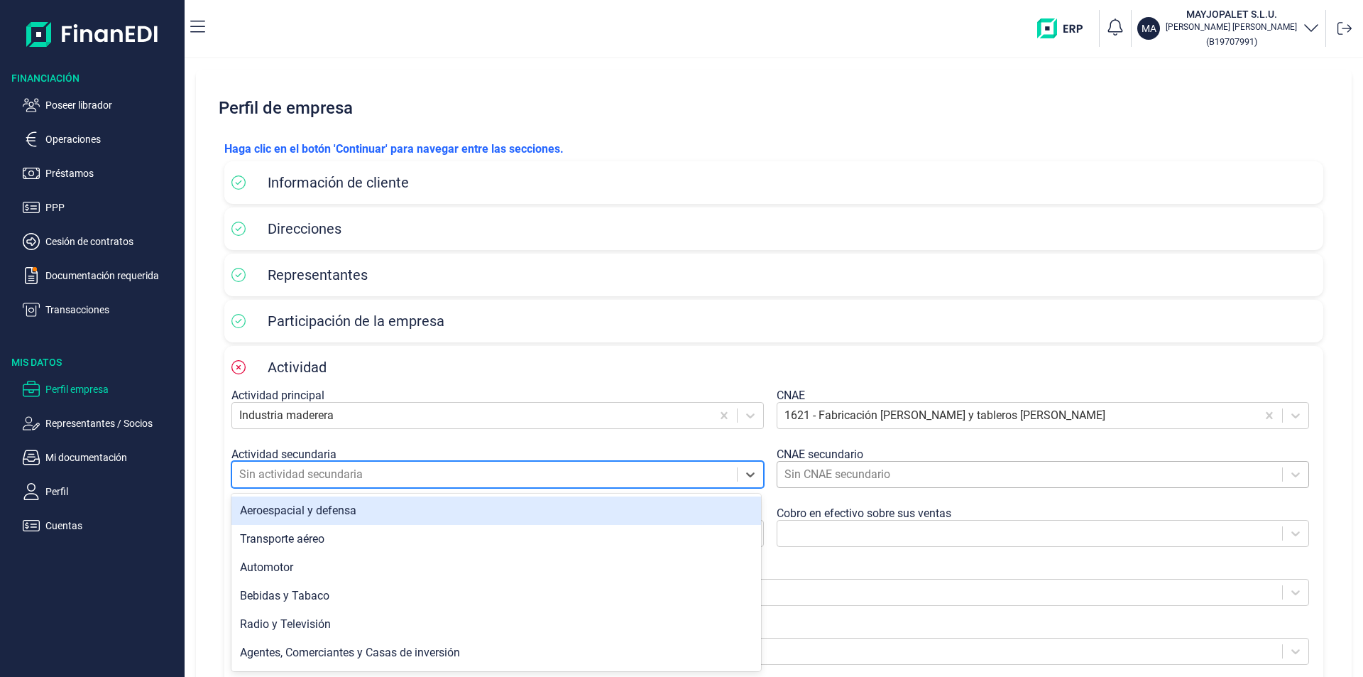
click at [857, 467] on div at bounding box center [1029, 474] width 491 height 20
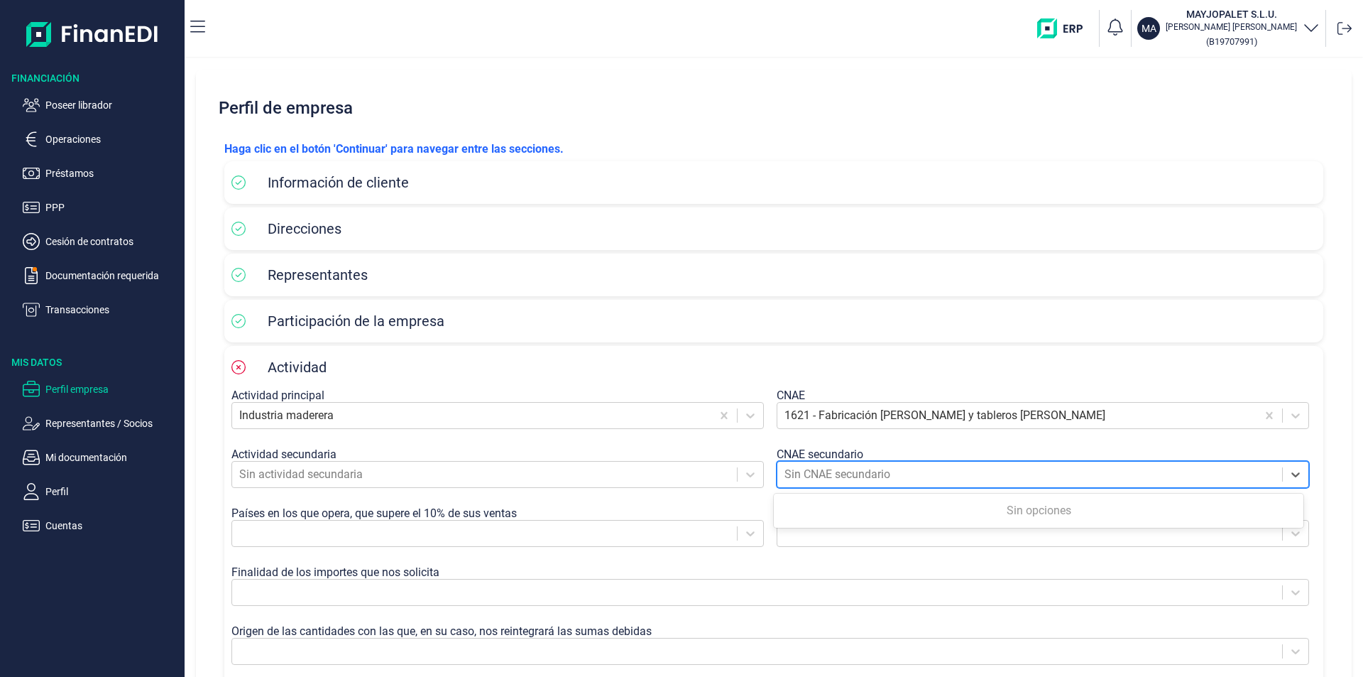
click at [918, 469] on div at bounding box center [1029, 474] width 491 height 20
click at [875, 534] on div at bounding box center [1029, 533] width 491 height 20
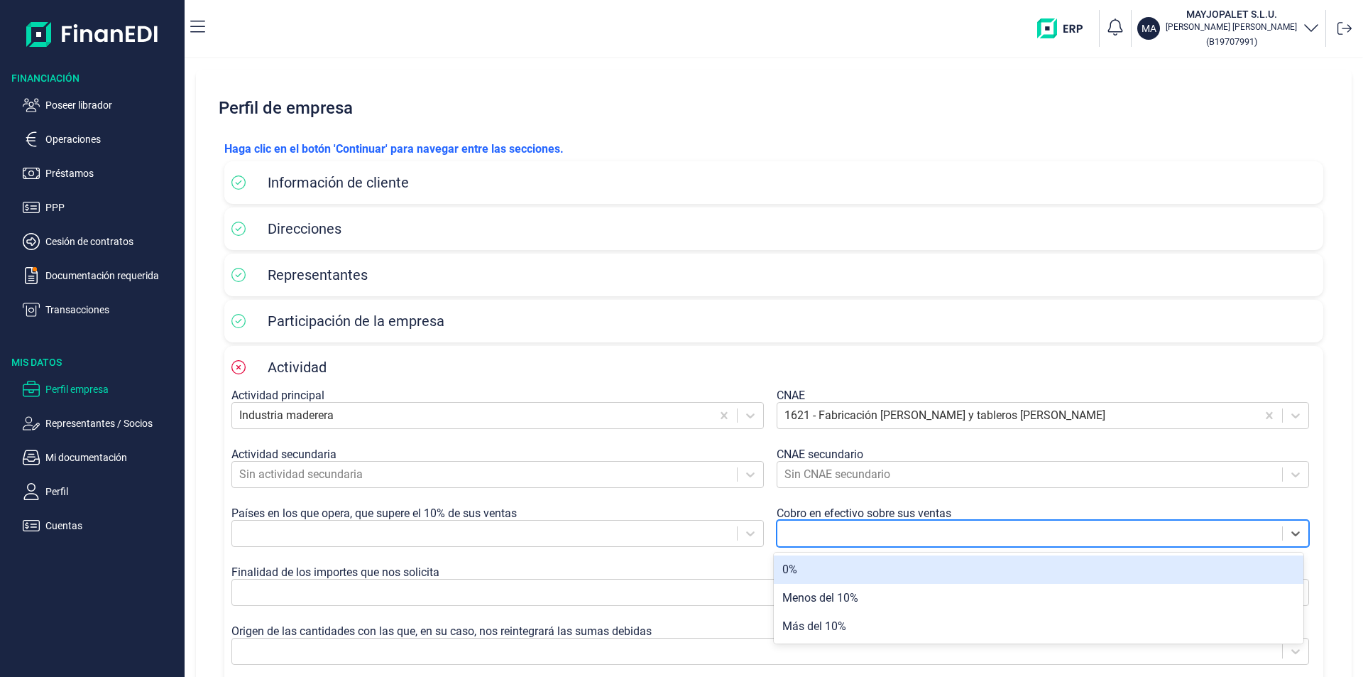
click at [825, 574] on div "0%" at bounding box center [1039, 569] width 530 height 28
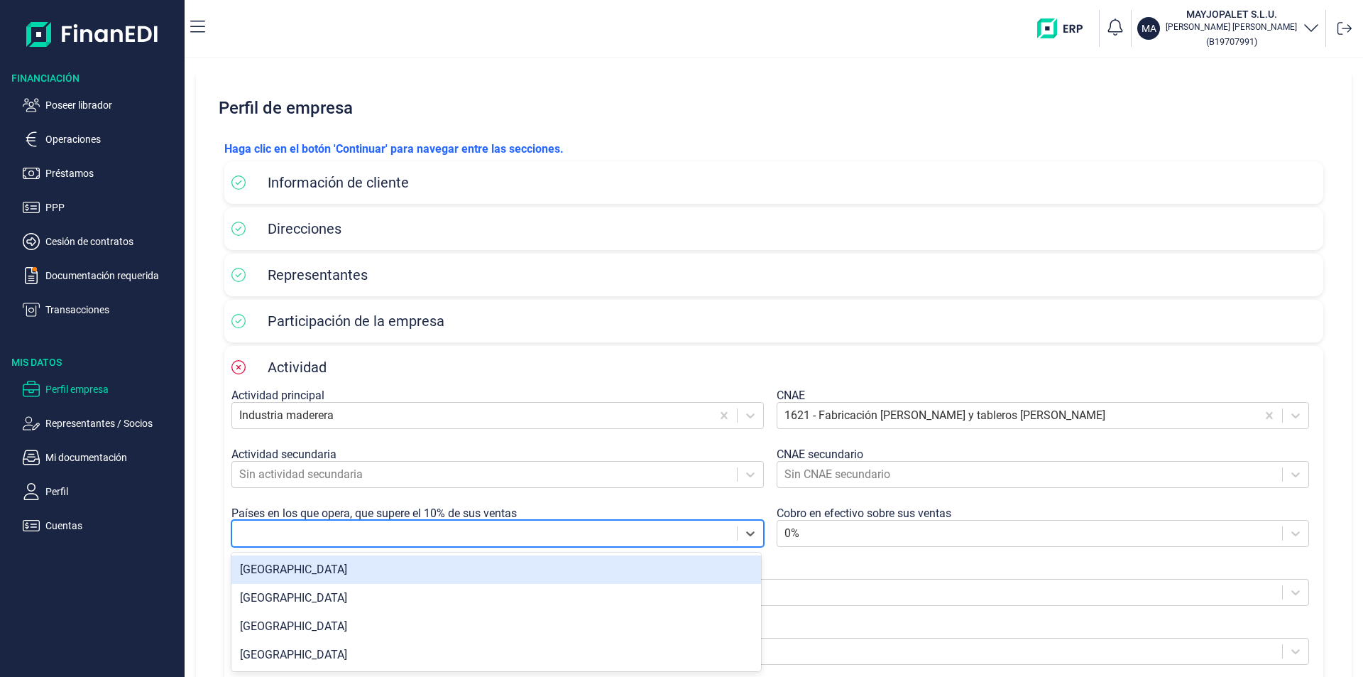
click at [388, 535] on div at bounding box center [484, 533] width 491 height 20
click at [288, 571] on div "[GEOGRAPHIC_DATA]" at bounding box center [496, 569] width 530 height 28
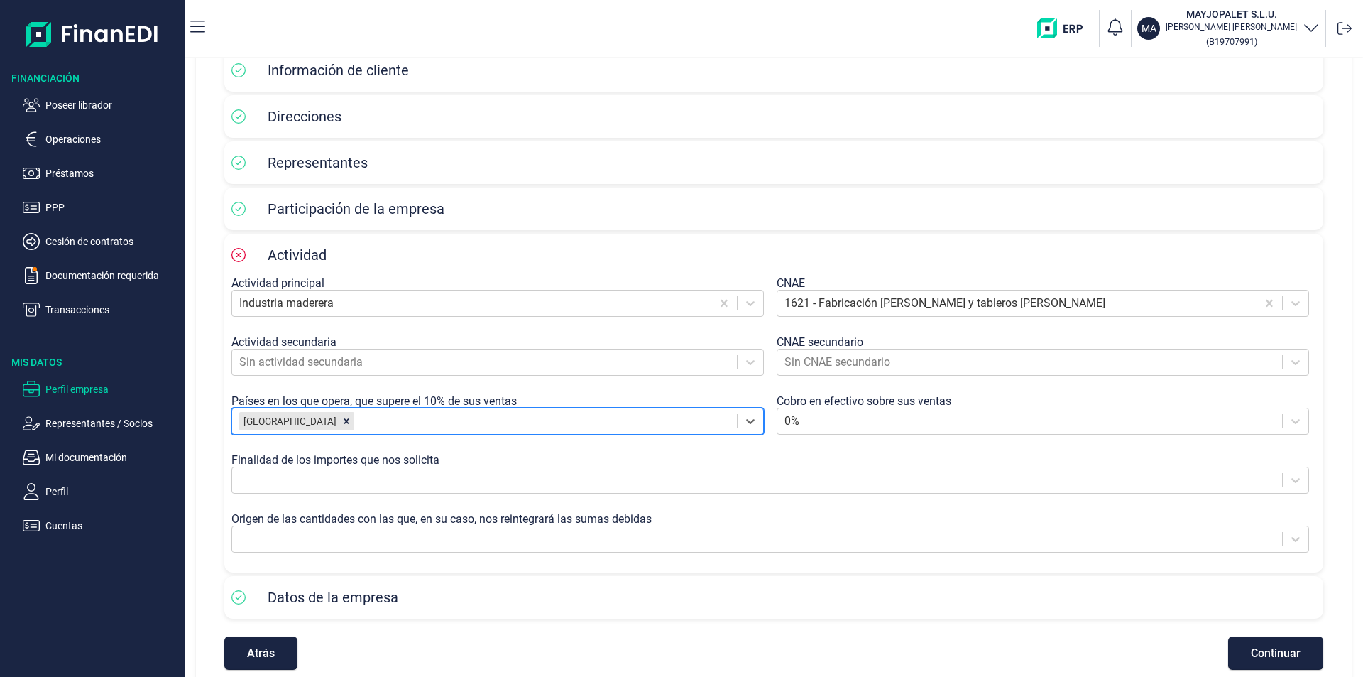
scroll to position [133, 0]
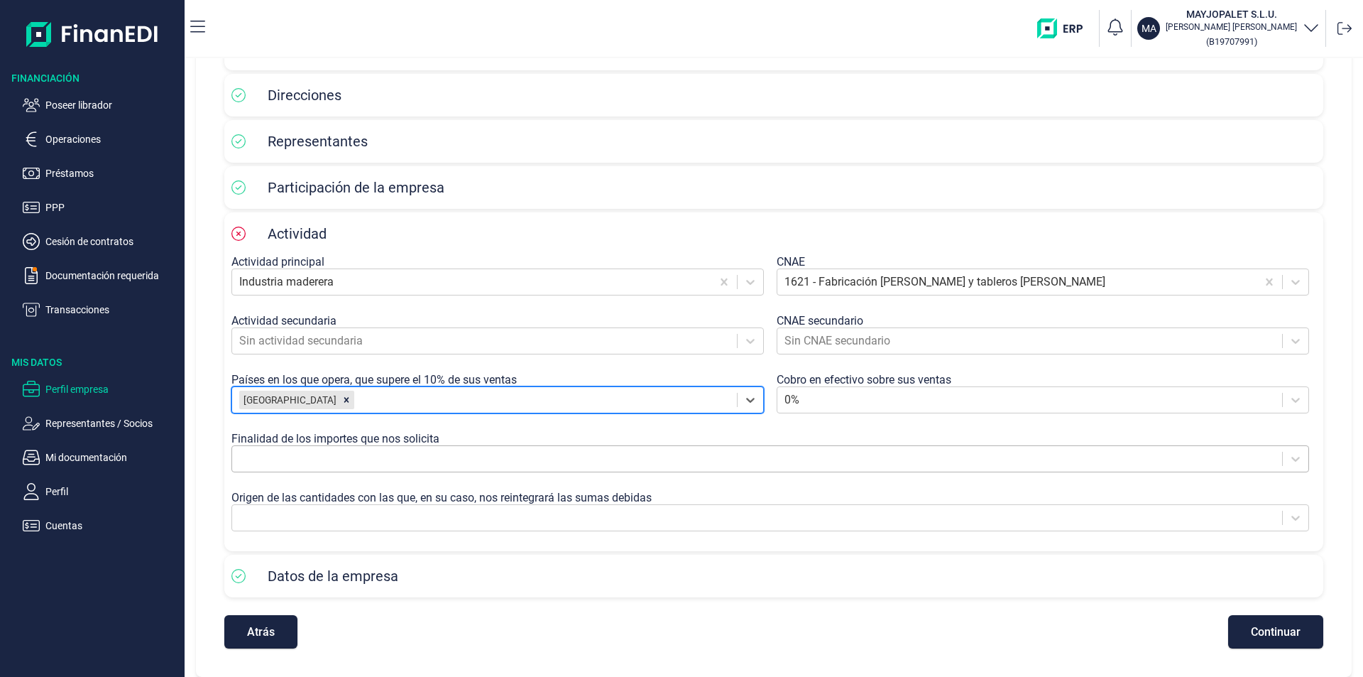
click at [373, 458] on div at bounding box center [757, 459] width 1036 height 20
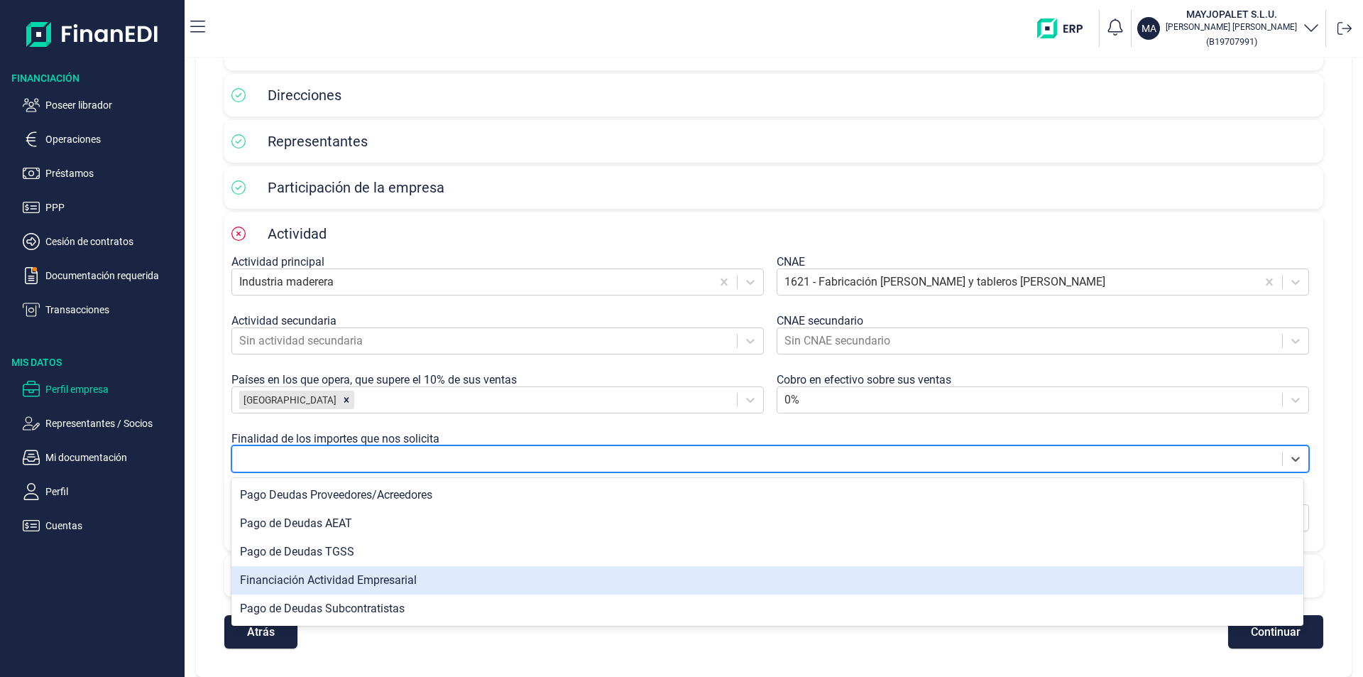
click at [371, 582] on div "Financiación Actividad Empresarial" at bounding box center [767, 580] width 1072 height 28
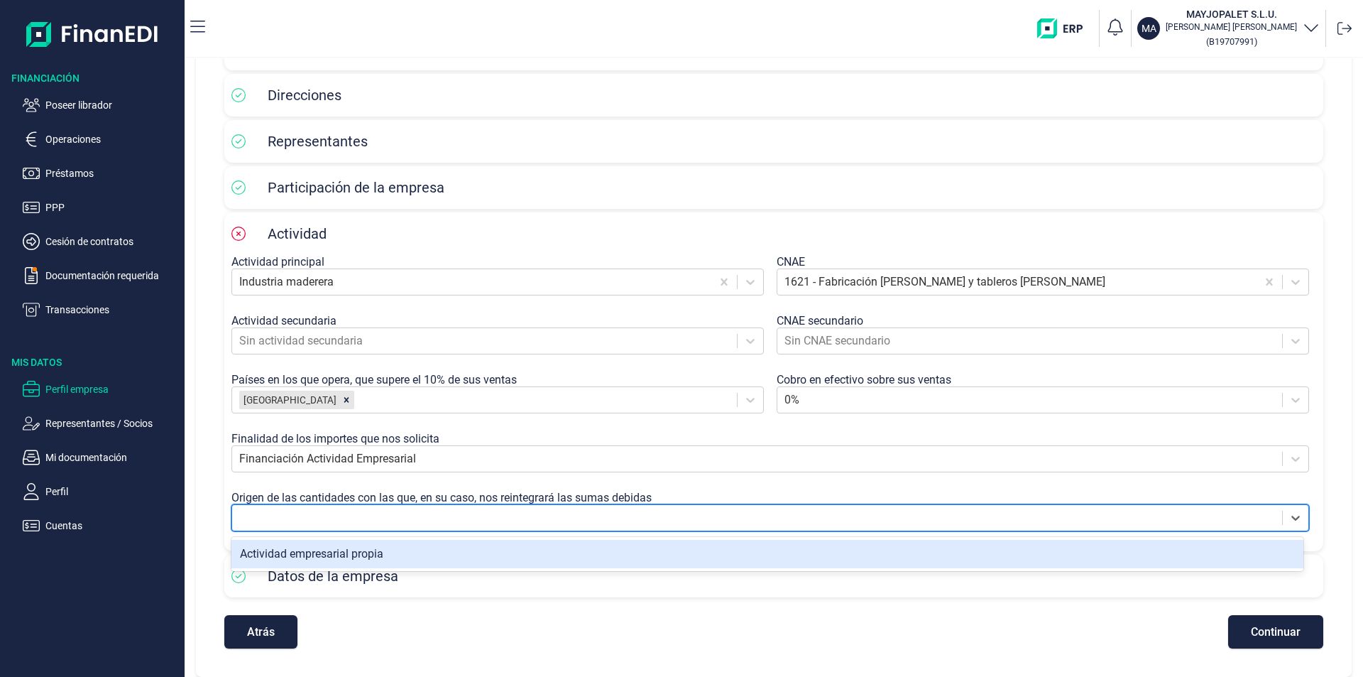
click at [341, 518] on div at bounding box center [757, 518] width 1036 height 20
click at [319, 554] on div "Actividad empresarial propia" at bounding box center [767, 554] width 1072 height 28
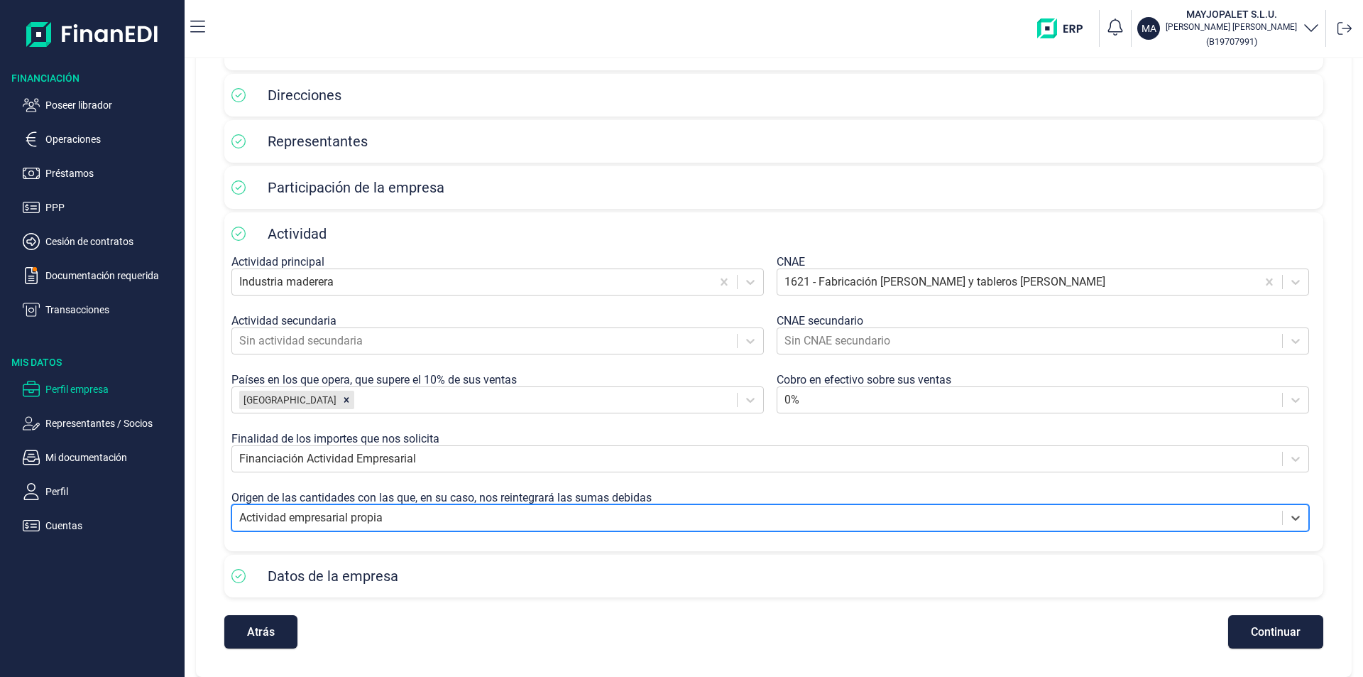
click at [1260, 634] on span "Continuar" at bounding box center [1276, 631] width 50 height 11
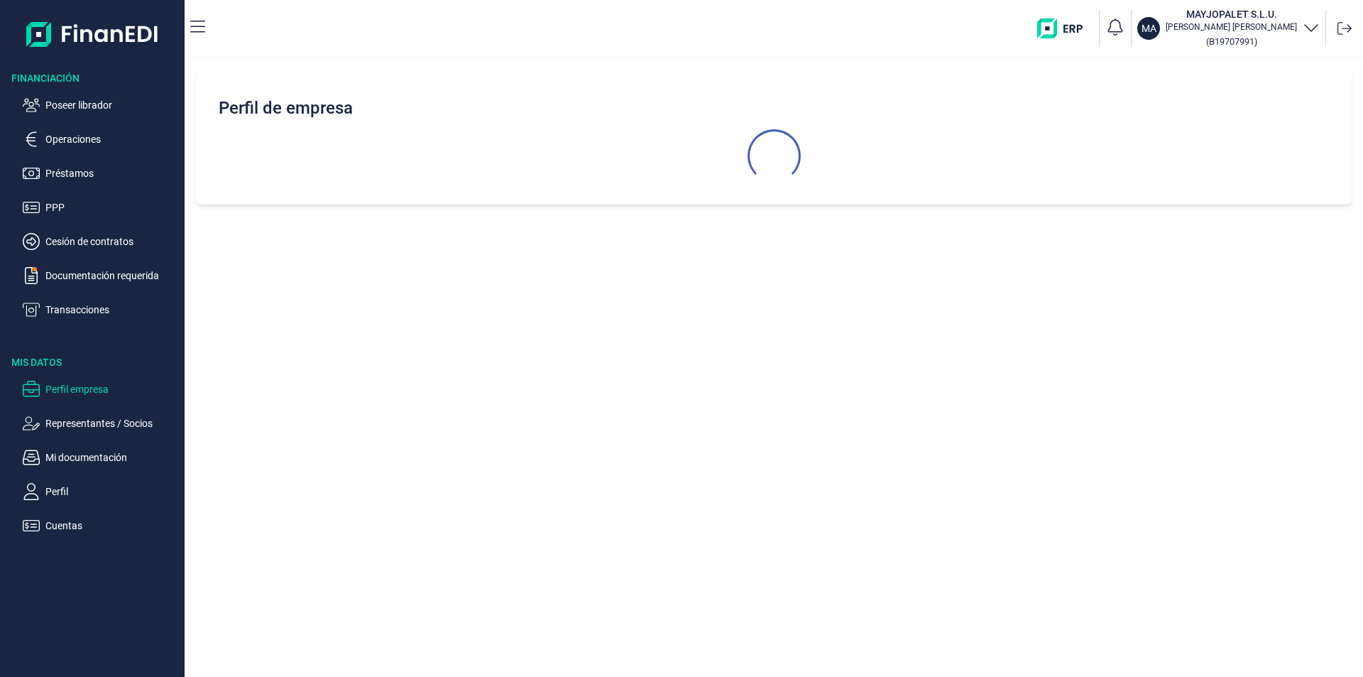
scroll to position [0, 0]
select select "ES"
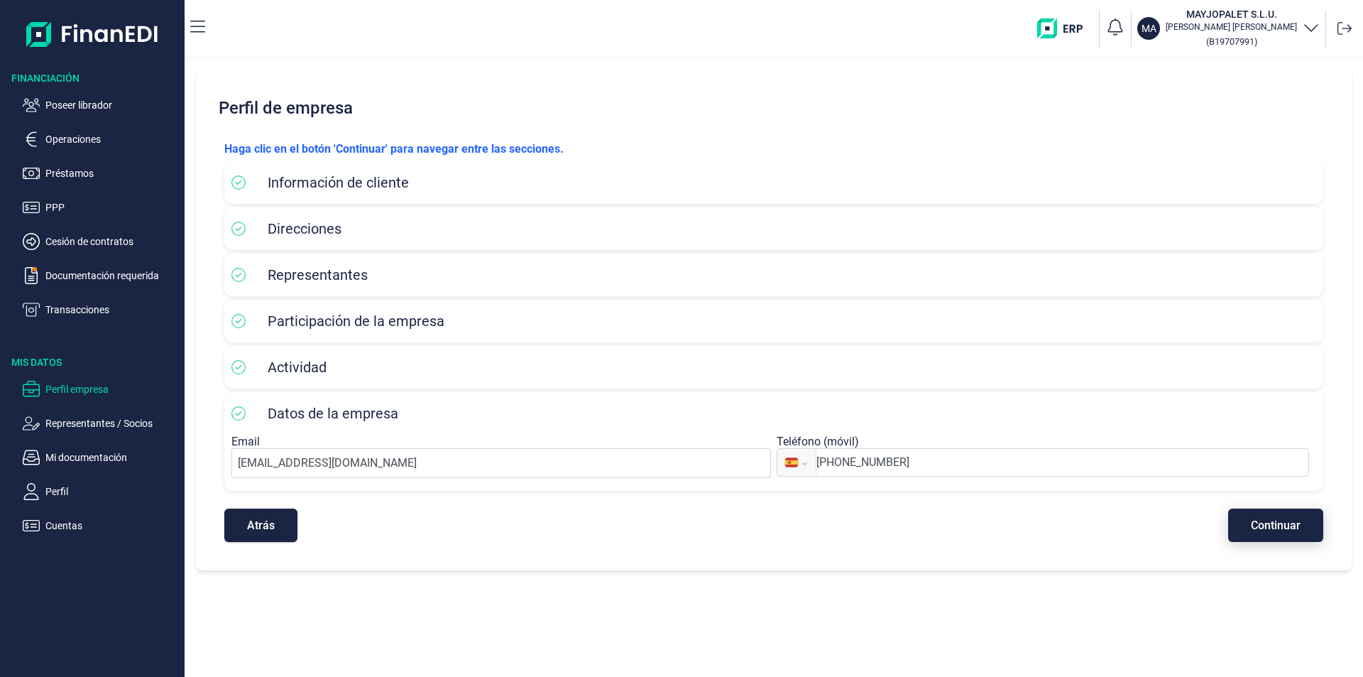
click at [1269, 522] on span "Continuar" at bounding box center [1276, 525] width 50 height 11
click at [48, 134] on p "Operaciones" at bounding box center [111, 139] width 133 height 17
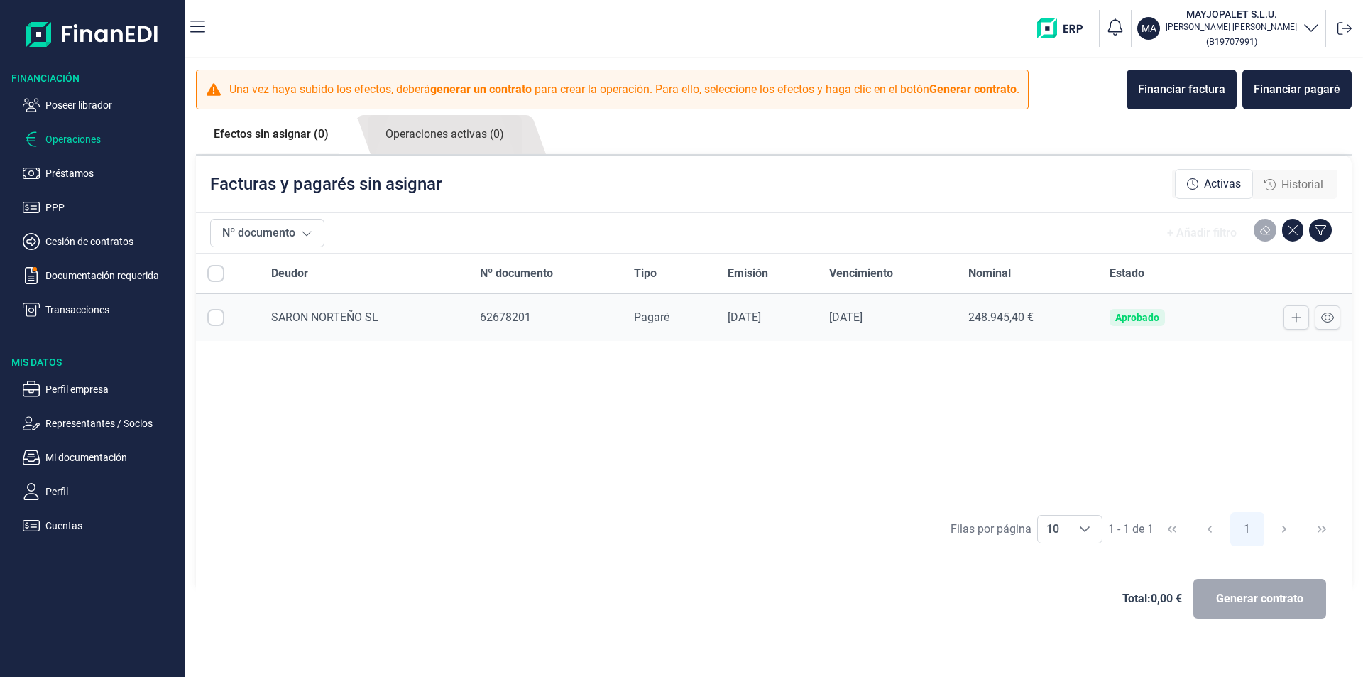
checkbox input "true"
click at [1244, 598] on span "Generar contrato" at bounding box center [1259, 598] width 87 height 17
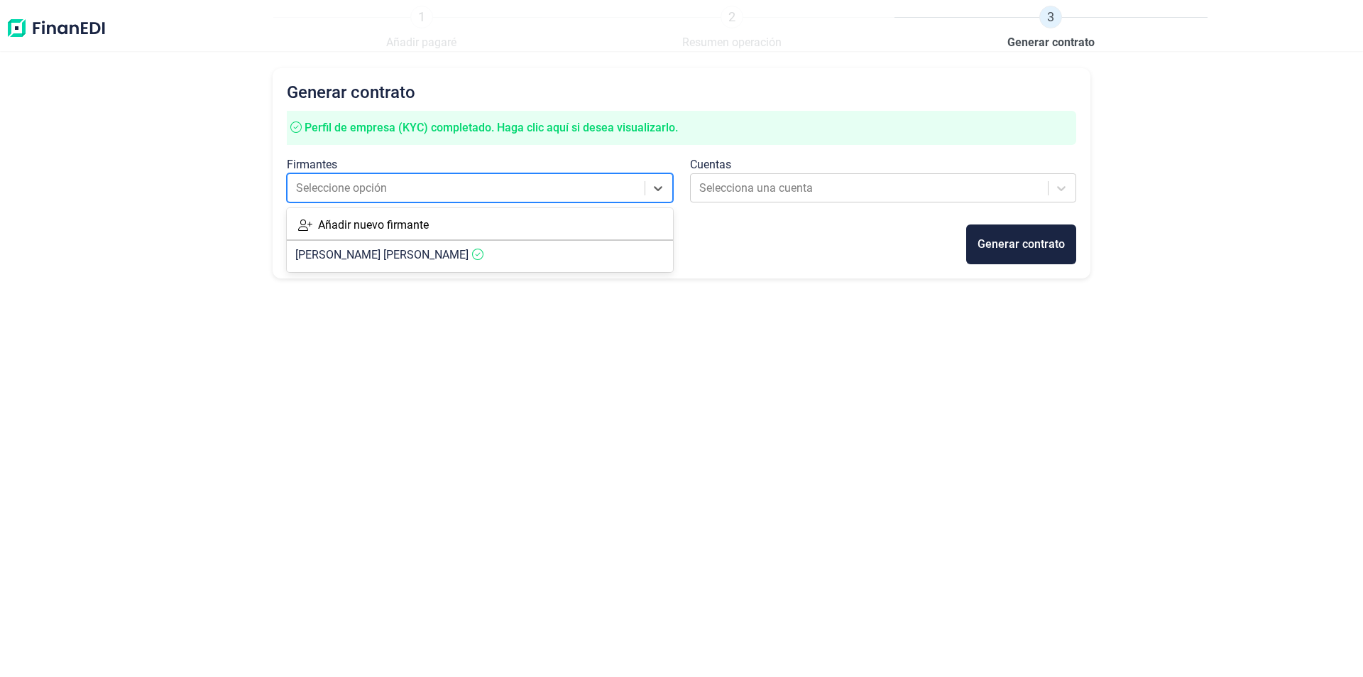
click at [478, 193] on div at bounding box center [467, 188] width 342 height 20
click at [407, 259] on span "[PERSON_NAME]" at bounding box center [381, 254] width 173 height 13
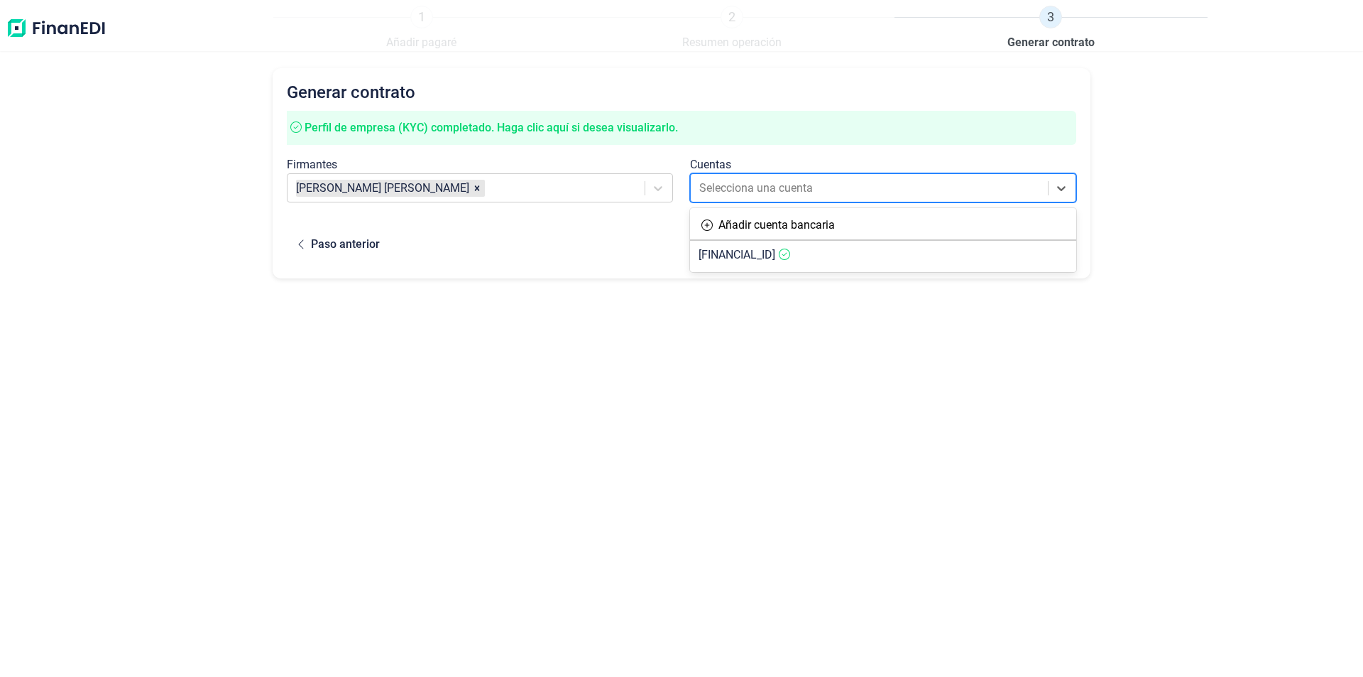
click at [754, 183] on div at bounding box center [870, 188] width 342 height 20
click at [746, 261] on span "[FINANCIAL_ID]" at bounding box center [737, 254] width 77 height 13
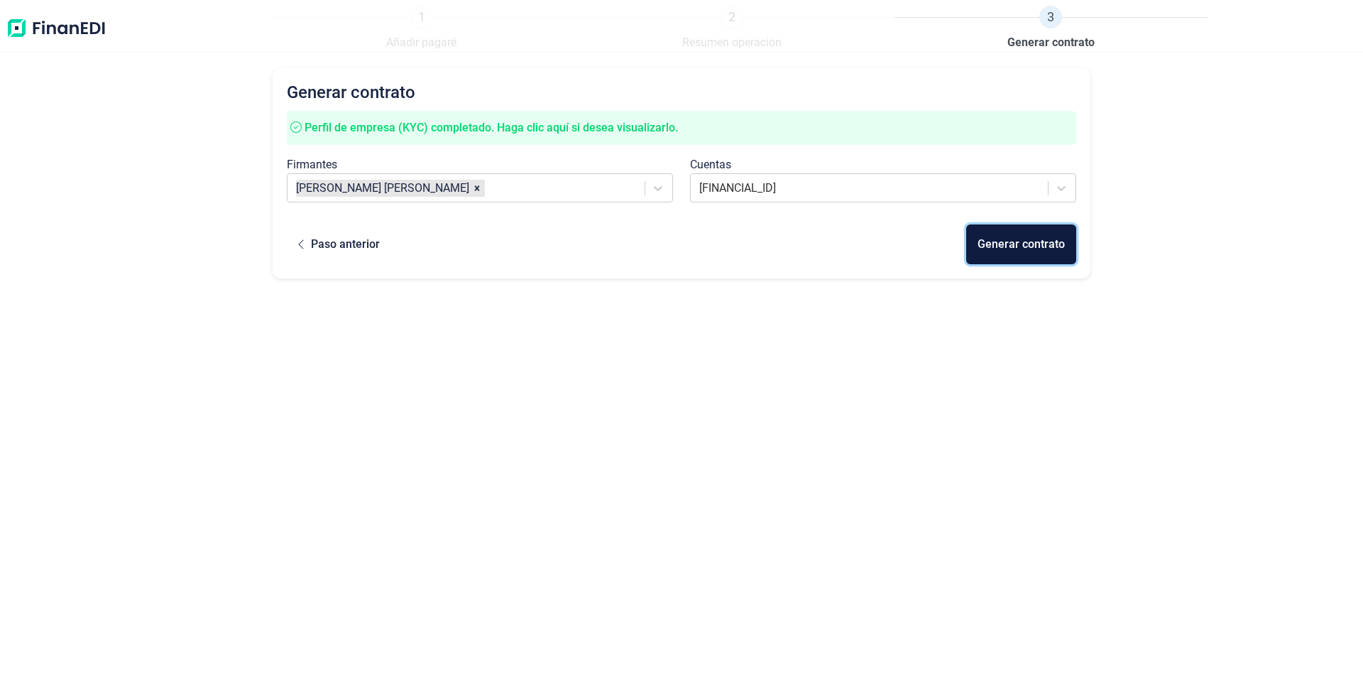
click at [1006, 245] on div "Generar contrato" at bounding box center [1021, 244] width 87 height 17
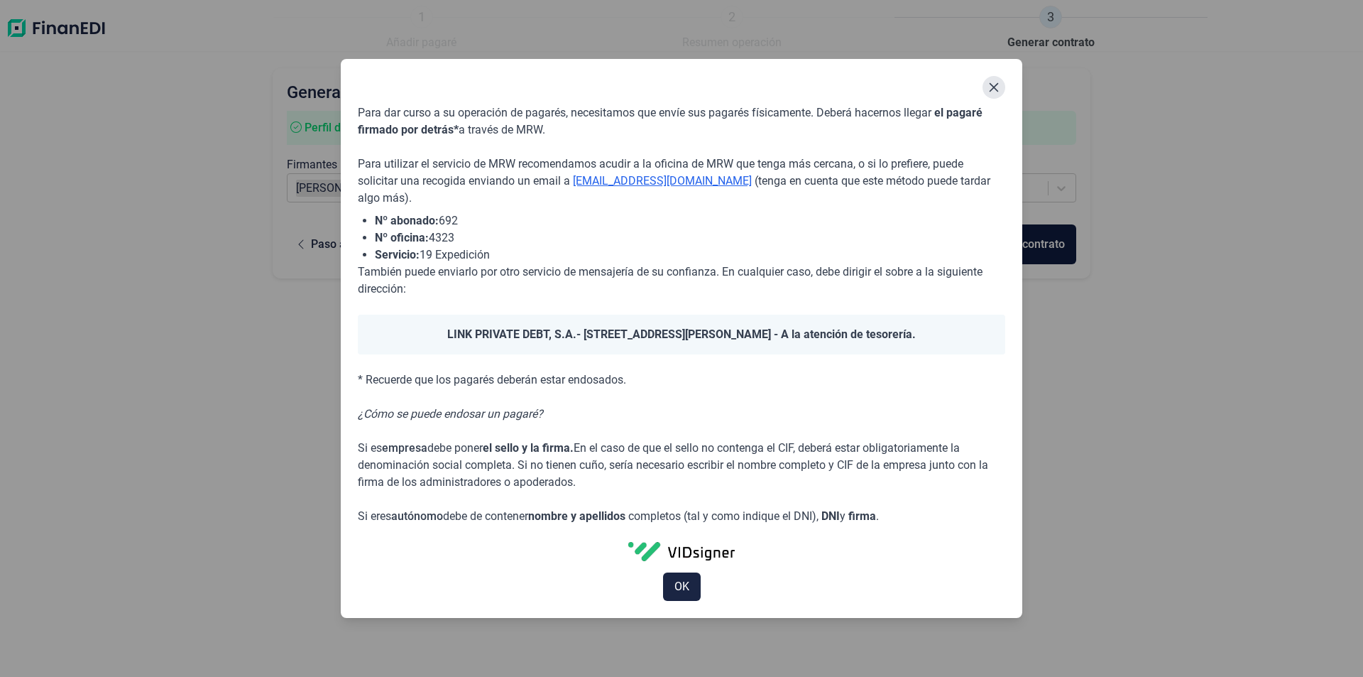
click at [987, 86] on button "Close" at bounding box center [993, 87] width 23 height 23
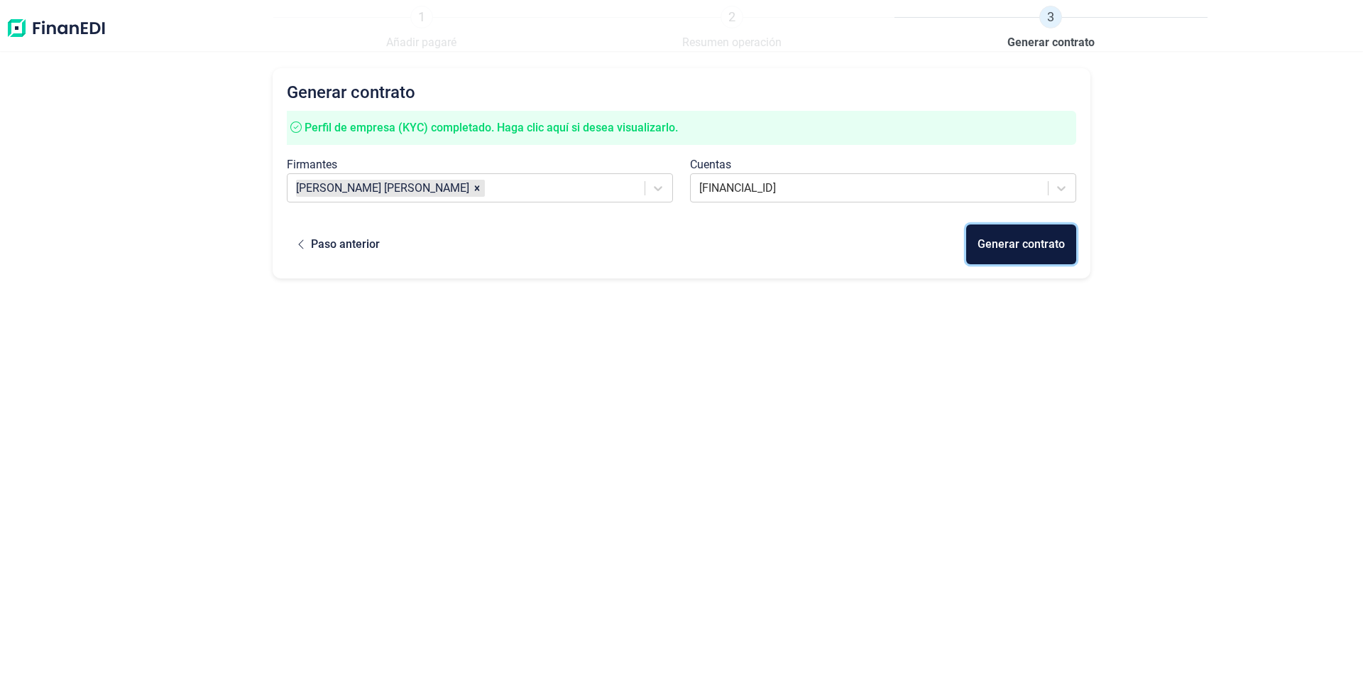
click at [1002, 244] on div "Generar contrato" at bounding box center [1021, 244] width 87 height 17
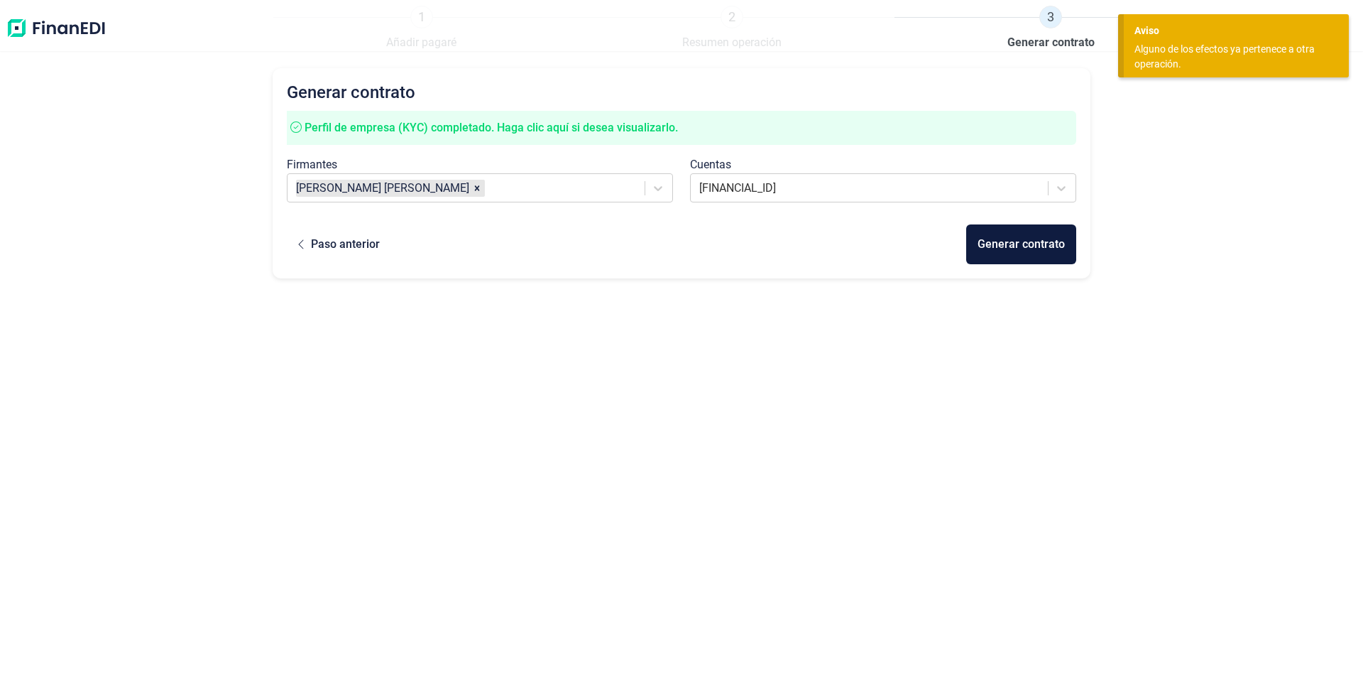
click at [906, 373] on div "Generar contrato Perfil de empresa (KYC) completado. Haga clic aquí si desea vi…" at bounding box center [682, 345] width 818 height 554
click at [1205, 407] on div "Generar contrato Perfil de empresa (KYC) completado. Haga clic aquí si desea vi…" at bounding box center [681, 345] width 1363 height 554
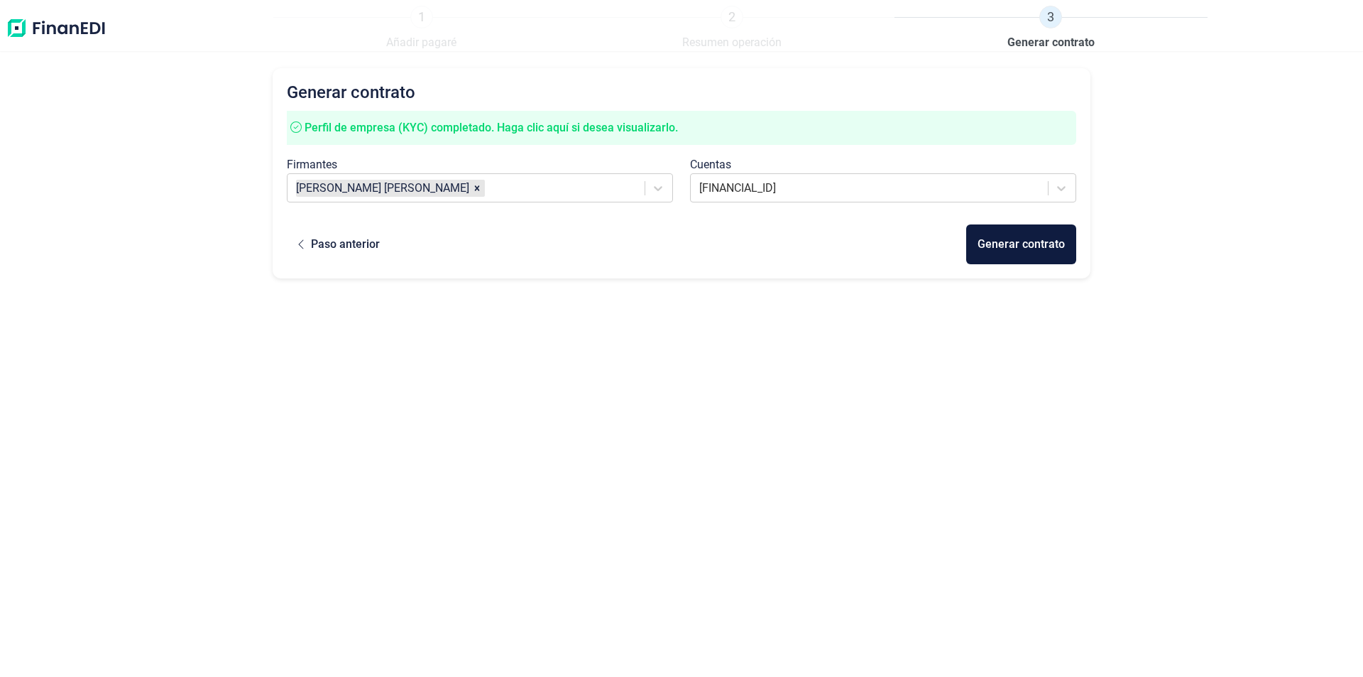
click at [867, 434] on div "Generar contrato Perfil de empresa (KYC) completado. Haga clic aquí si desea vi…" at bounding box center [682, 345] width 818 height 554
click at [730, 447] on div "Generar contrato Perfil de empresa (KYC) completado. Haga clic aquí si desea vi…" at bounding box center [682, 345] width 818 height 554
click at [646, 356] on div "Generar contrato Perfil de empresa (KYC) completado. Haga clic aquí si desea vi…" at bounding box center [682, 345] width 818 height 554
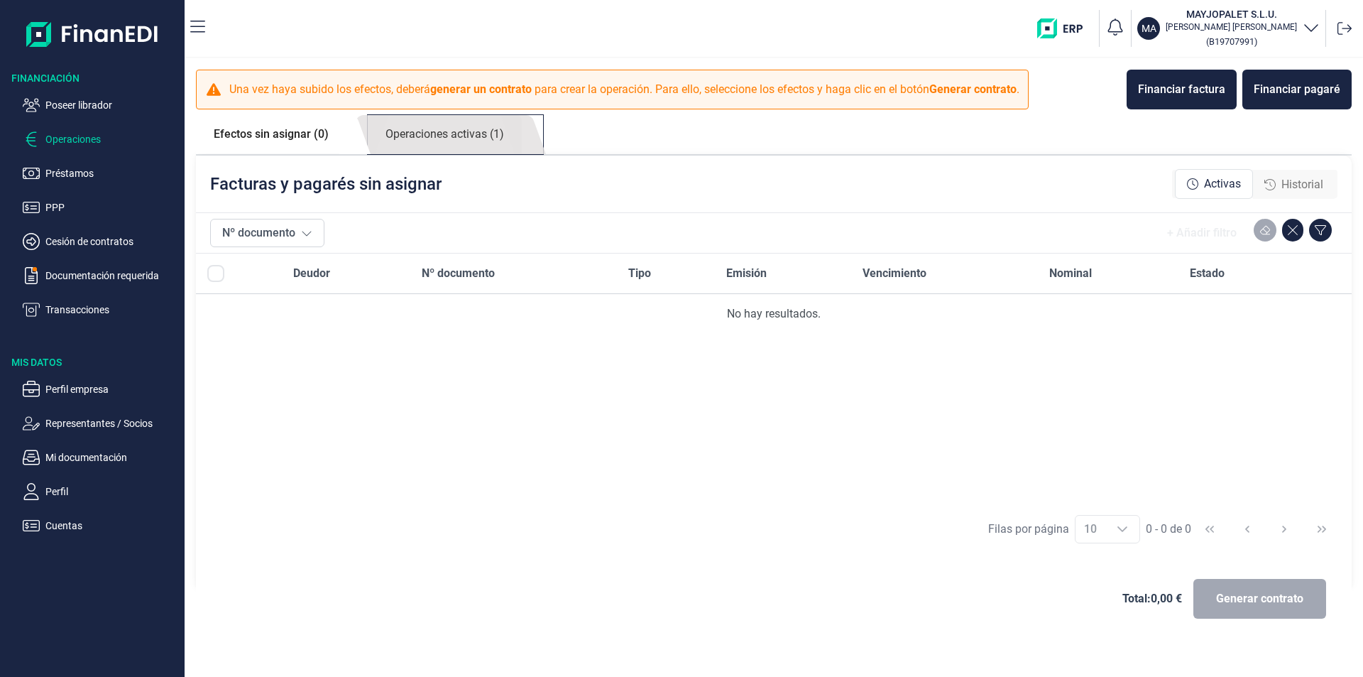
click at [437, 134] on link "Operaciones activas (1)" at bounding box center [445, 134] width 154 height 39
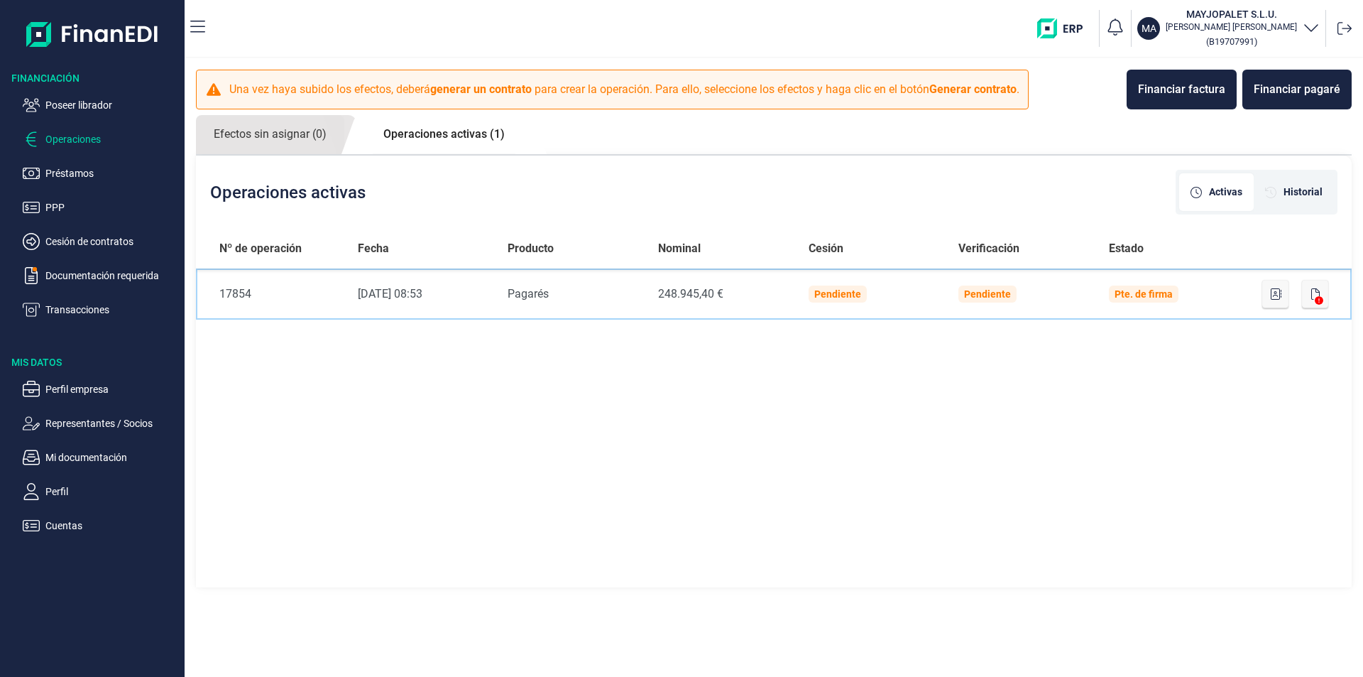
click at [1189, 291] on td "Pte. de firma" at bounding box center [1172, 293] width 150 height 51
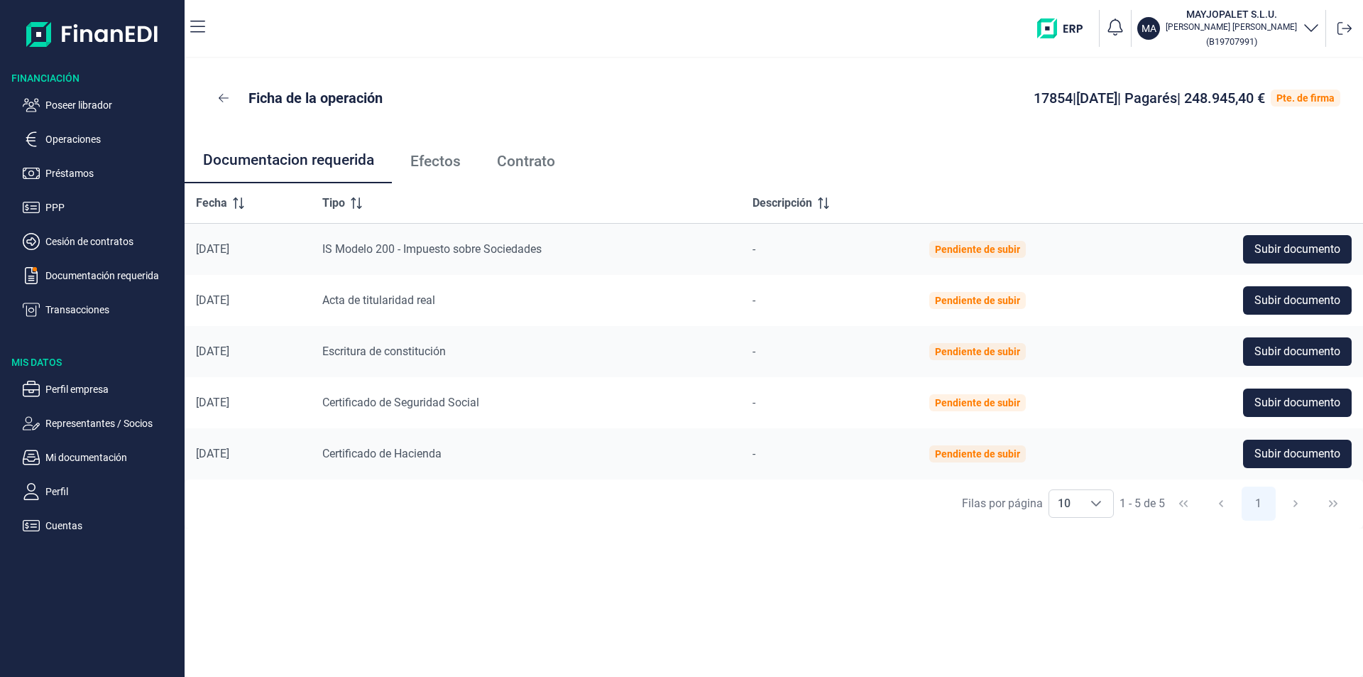
click at [444, 163] on span "Efectos" at bounding box center [435, 161] width 50 height 15
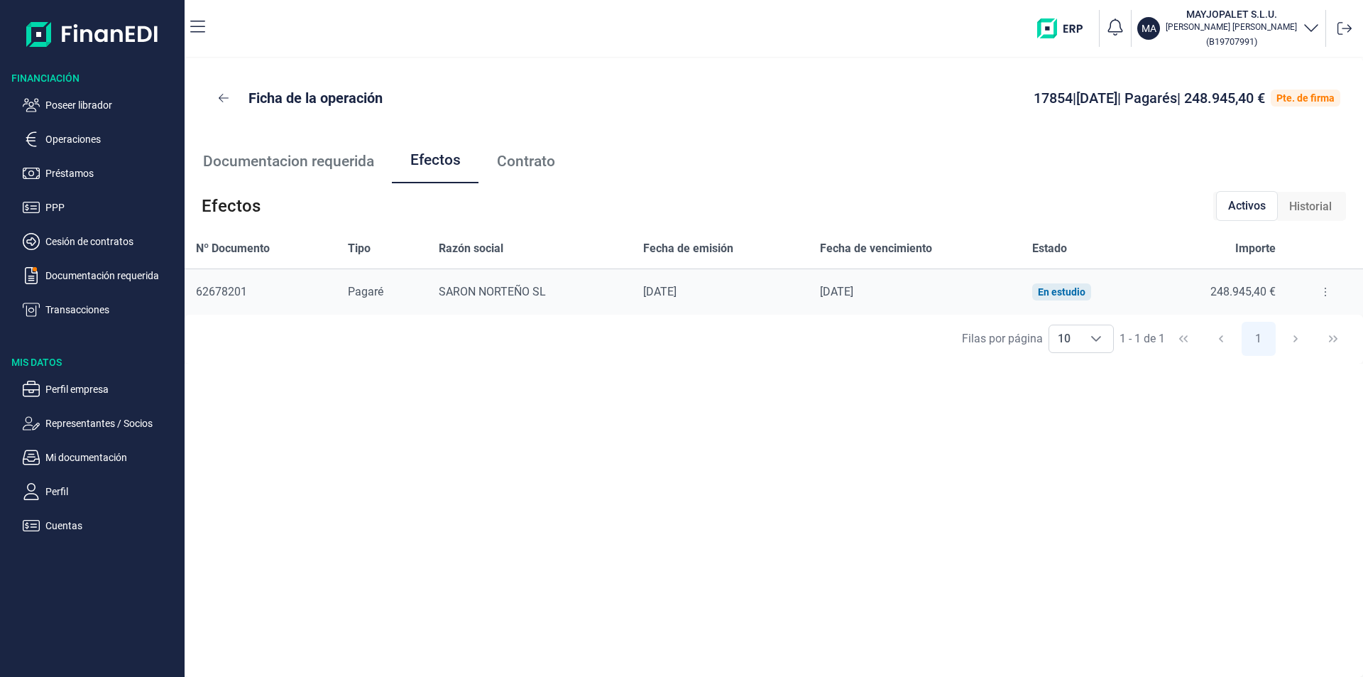
click at [1323, 291] on button at bounding box center [1326, 291] width 26 height 23
click at [1287, 325] on span "Detalles efecto" at bounding box center [1278, 327] width 65 height 14
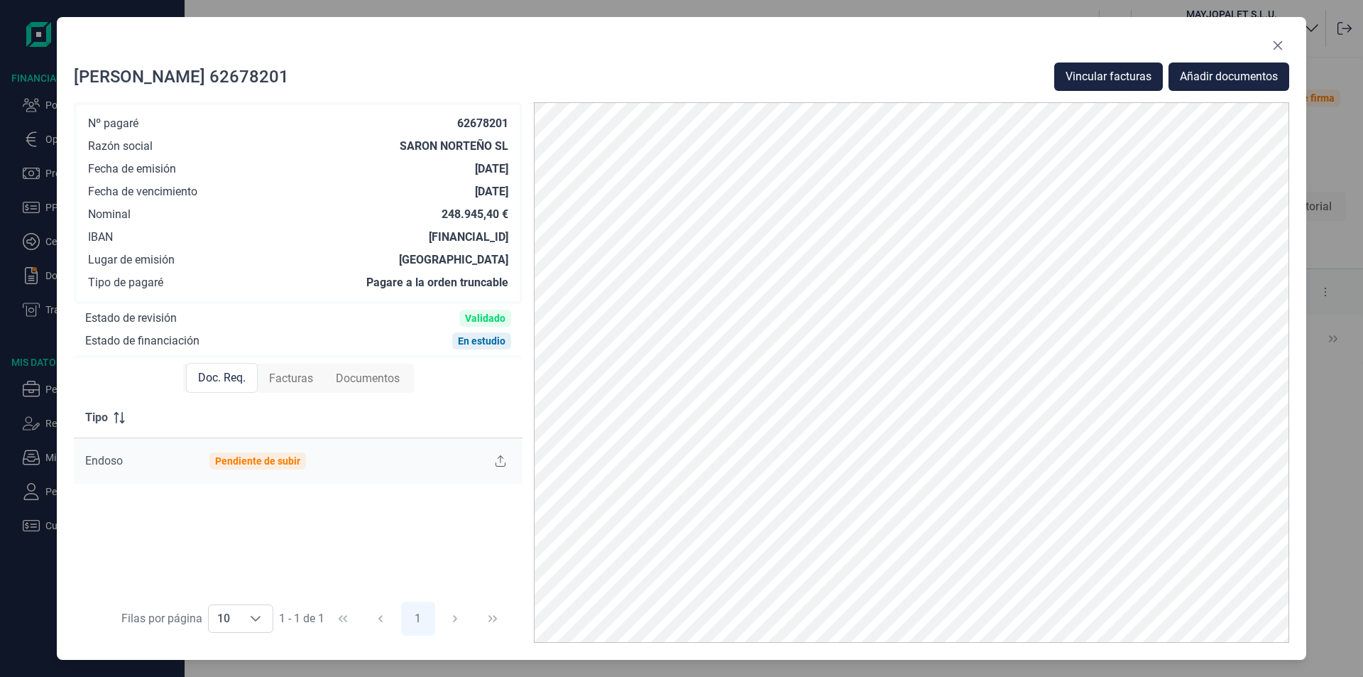
click at [293, 367] on div "Facturas" at bounding box center [291, 378] width 67 height 28
click at [1281, 42] on icon "Close" at bounding box center [1278, 45] width 9 height 9
